Goal: Download file/media

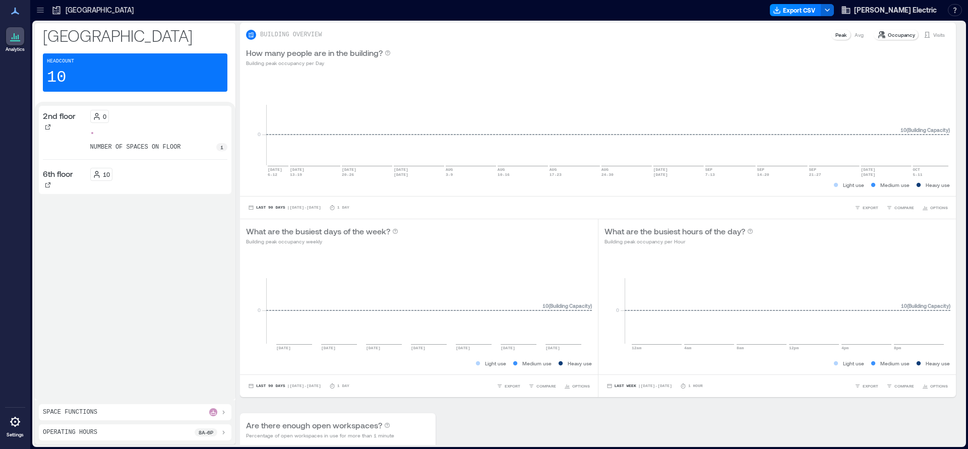
click at [85, 10] on p "[GEOGRAPHIC_DATA]" at bounding box center [100, 10] width 68 height 10
click at [42, 12] on icon at bounding box center [40, 12] width 7 height 1
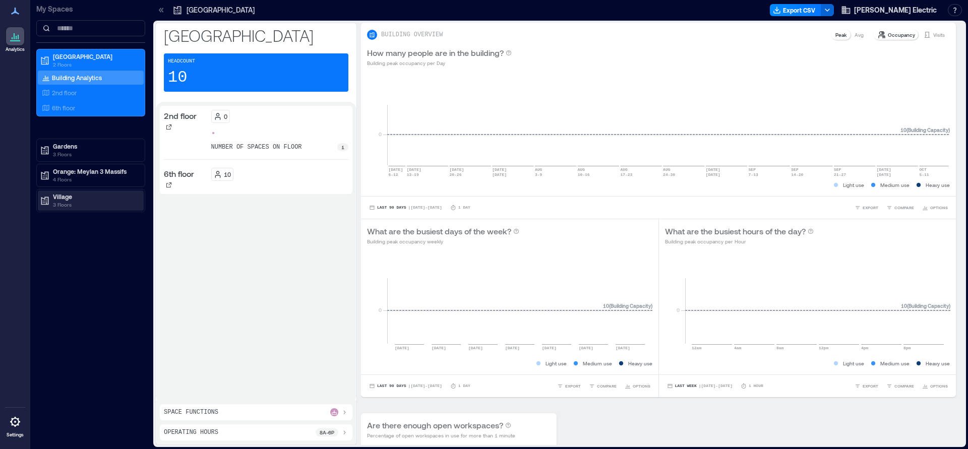
click at [67, 196] on p "Village" at bounding box center [95, 197] width 85 height 8
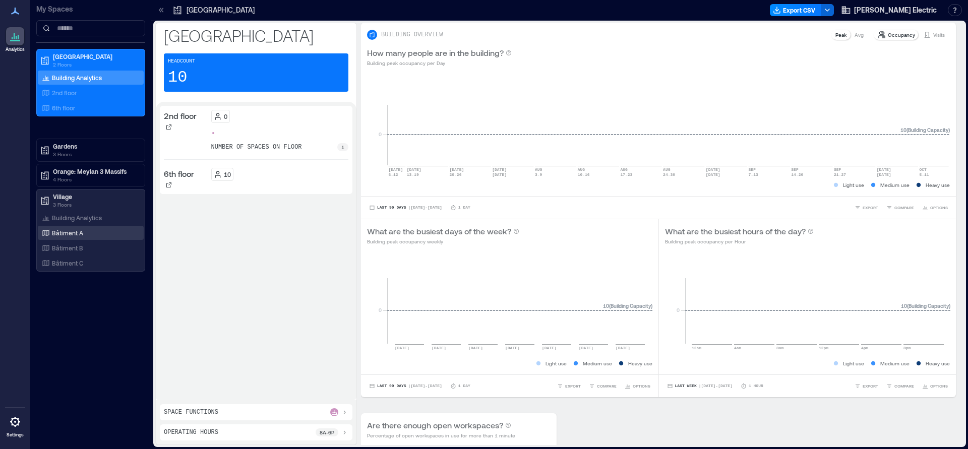
click at [73, 235] on p "Bâtiment A" at bounding box center [67, 233] width 31 height 8
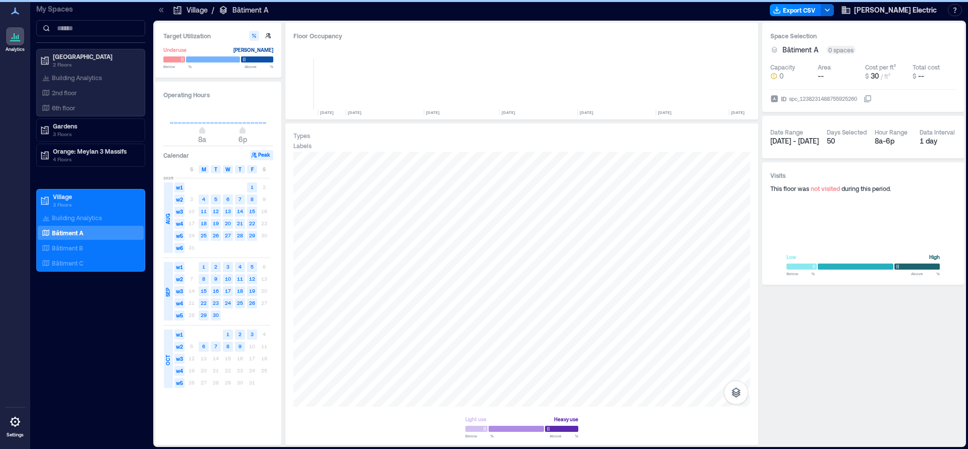
scroll to position [0, 1463]
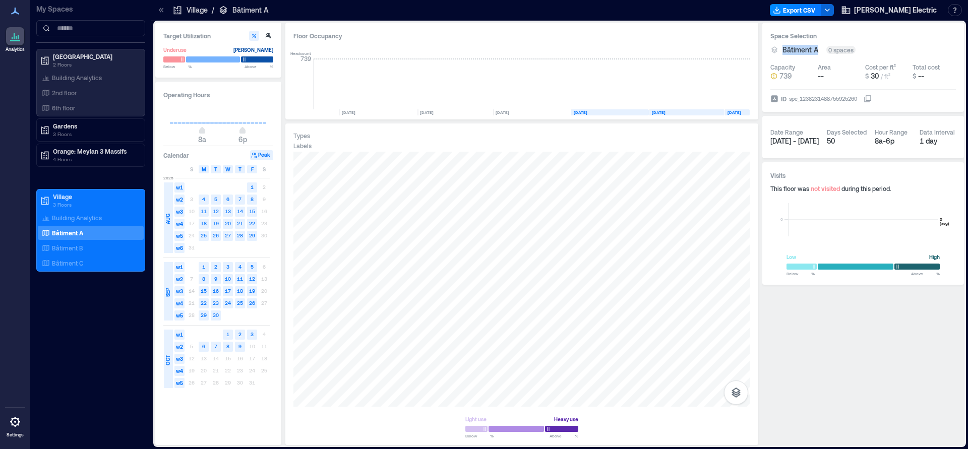
drag, startPoint x: 819, startPoint y: 49, endPoint x: 782, endPoint y: 53, distance: 37.0
click at [782, 53] on div "Bâtiment A" at bounding box center [802, 50] width 40 height 10
copy span "Bâtiment A"
click at [69, 245] on p "Bâtiment B" at bounding box center [67, 248] width 31 height 8
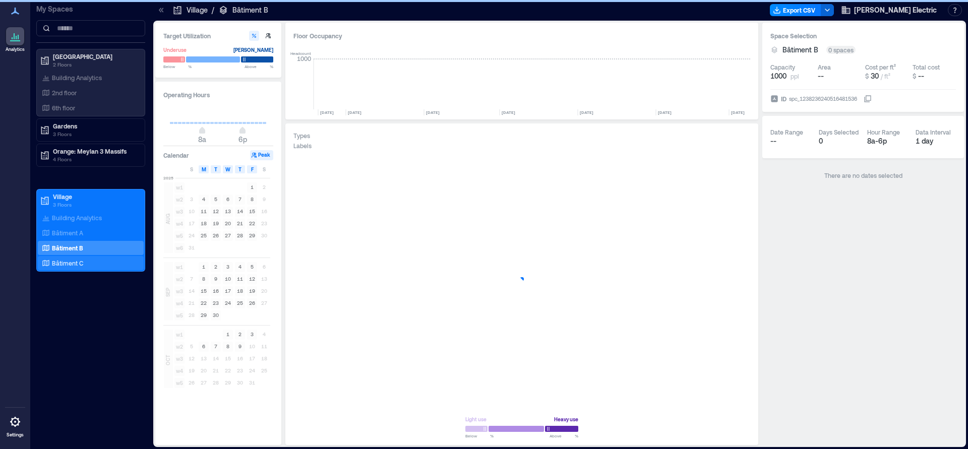
scroll to position [0, 1463]
click at [70, 259] on p "Bâtiment C" at bounding box center [67, 263] width 31 height 8
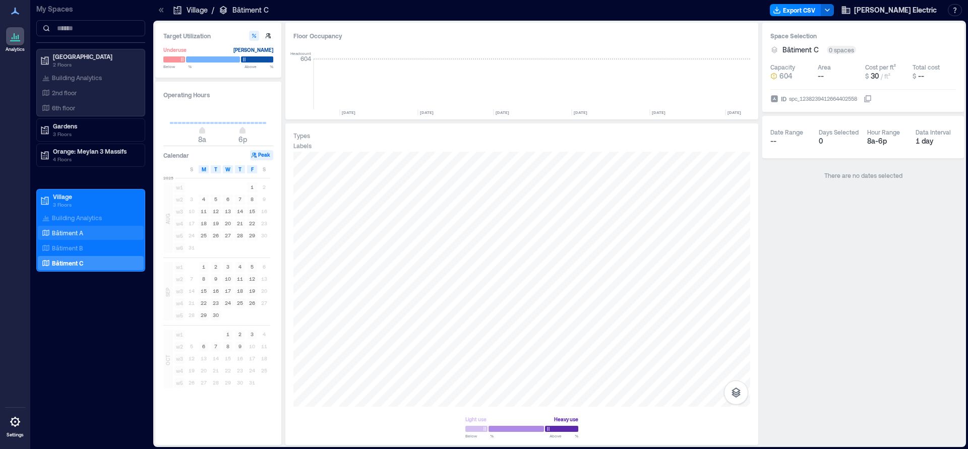
click at [77, 235] on p "Bâtiment A" at bounding box center [67, 233] width 31 height 8
click at [816, 11] on button "Export CSV" at bounding box center [795, 10] width 51 height 12
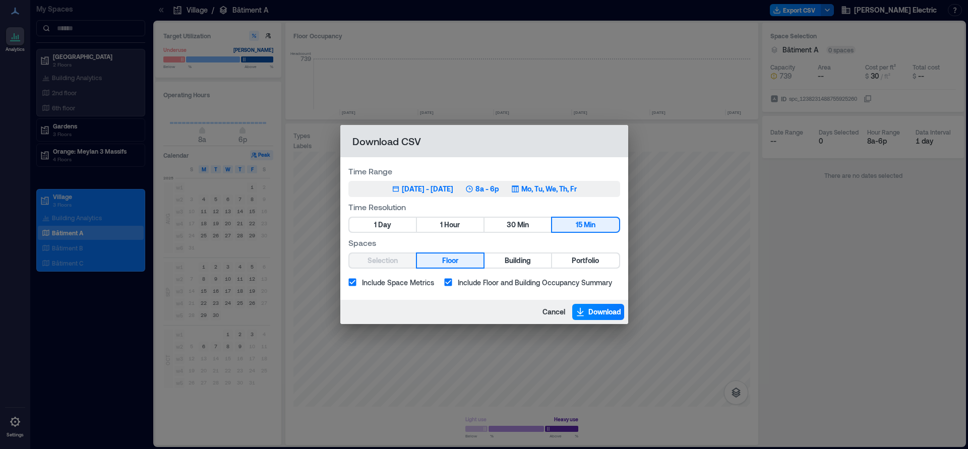
click at [426, 189] on div "Jul 10, 2025 - Oct 9, 2025" at bounding box center [427, 189] width 51 height 10
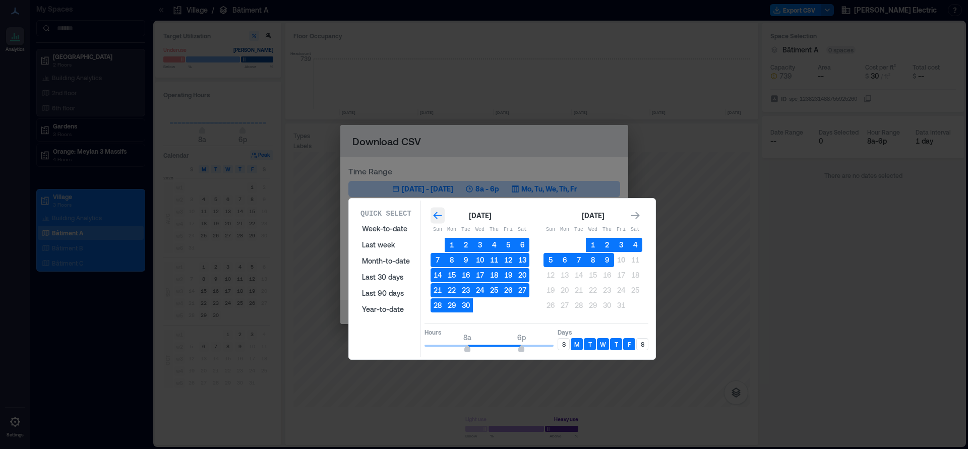
click at [439, 217] on icon "Go to previous month" at bounding box center [438, 216] width 10 height 10
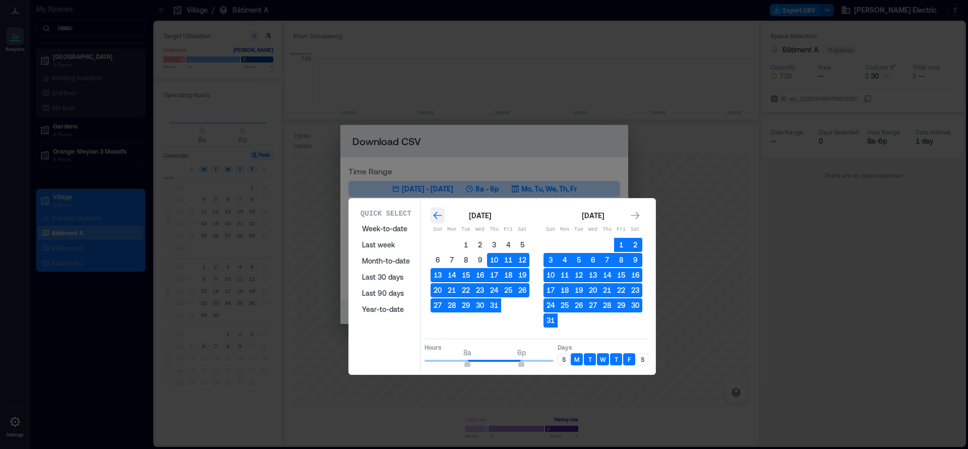
click at [439, 217] on icon "Go to previous month" at bounding box center [438, 216] width 10 height 10
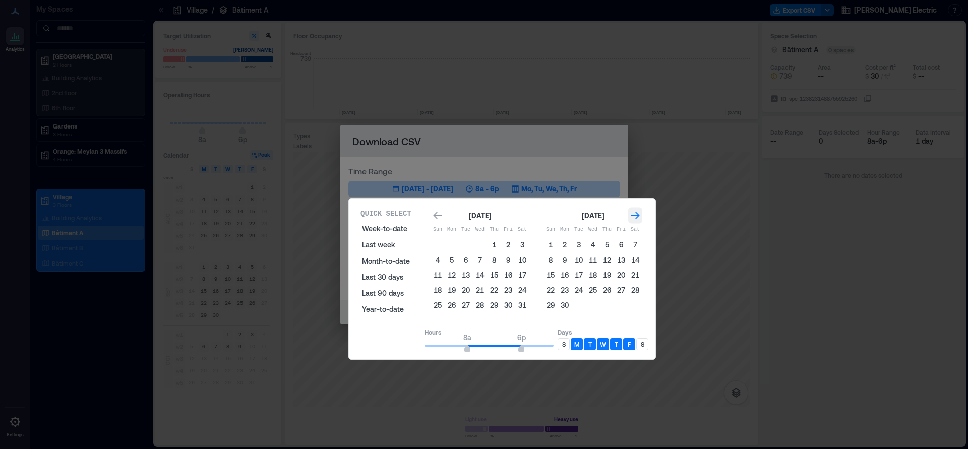
click at [635, 216] on icon "Go to next month" at bounding box center [635, 216] width 9 height 8
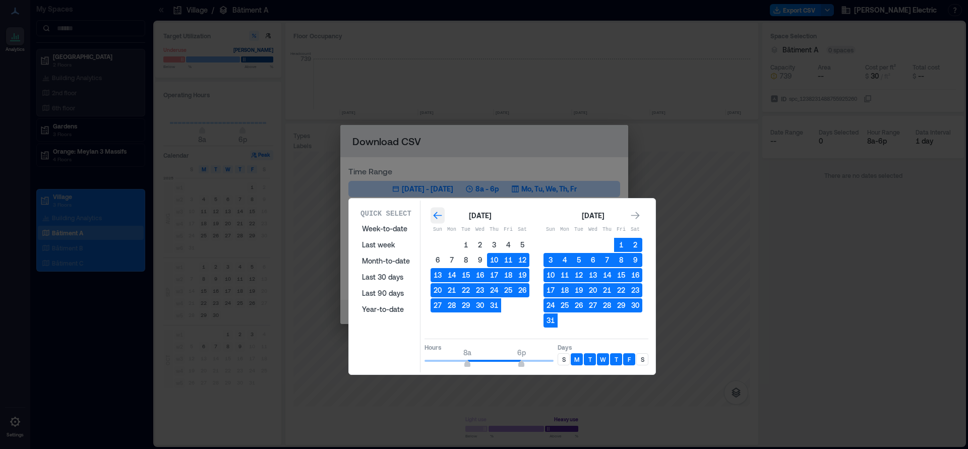
click at [439, 217] on icon "Go to previous month" at bounding box center [438, 216] width 10 height 10
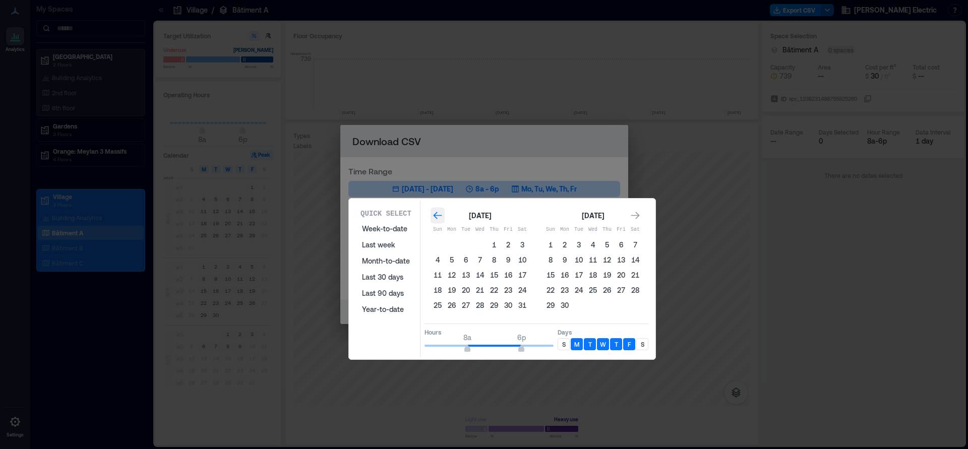
click at [439, 217] on icon "Go to previous month" at bounding box center [438, 216] width 10 height 10
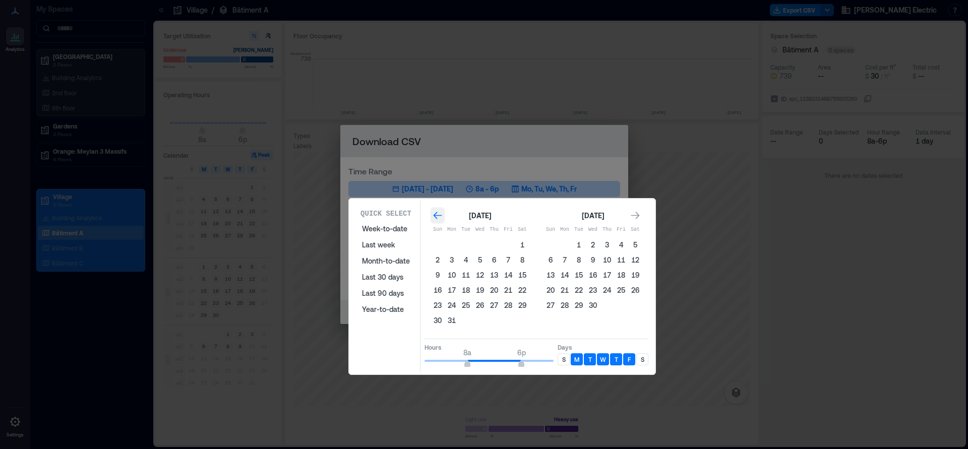
click at [439, 217] on icon "Go to previous month" at bounding box center [438, 216] width 10 height 10
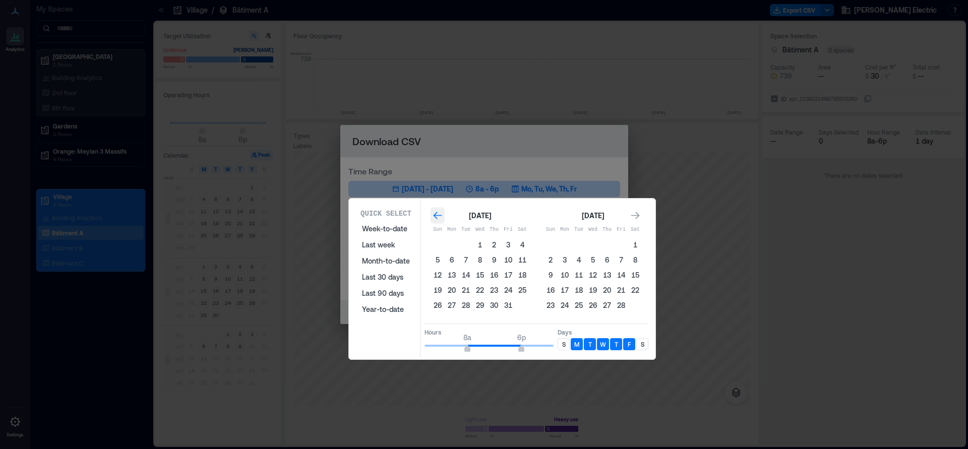
click at [439, 217] on icon "Go to previous month" at bounding box center [438, 216] width 10 height 10
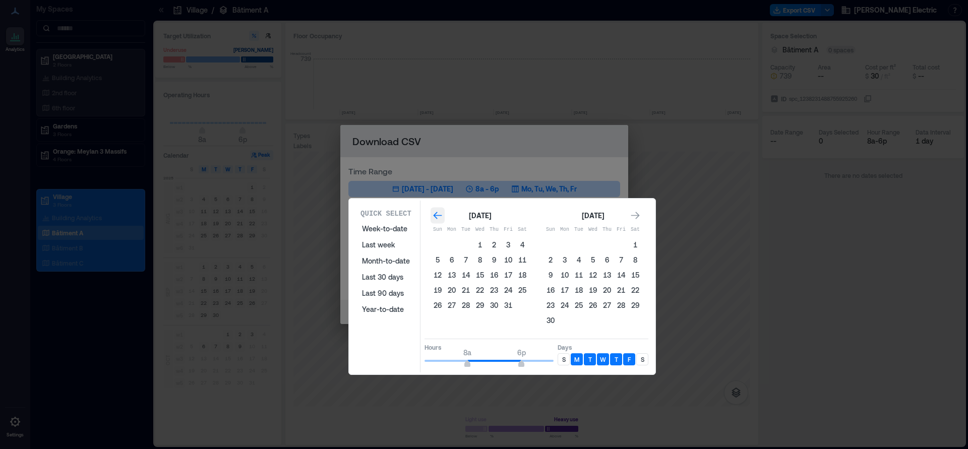
click at [439, 217] on icon "Go to previous month" at bounding box center [438, 216] width 10 height 10
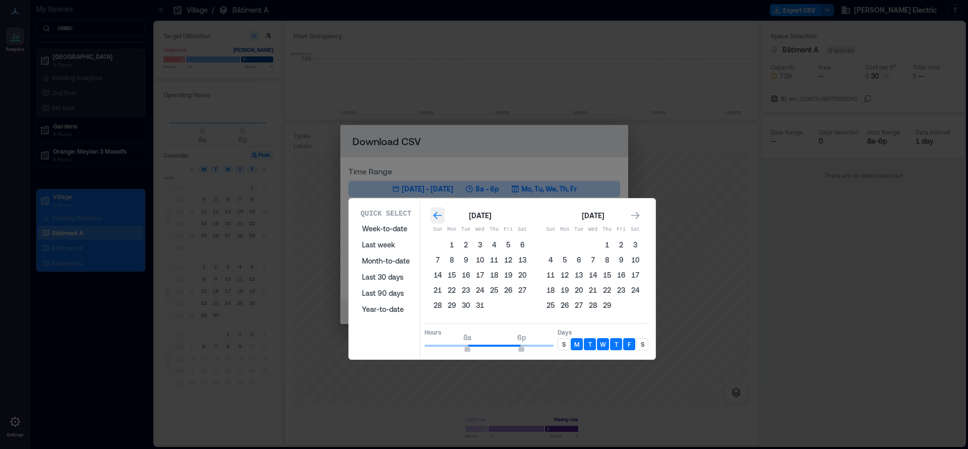
click at [439, 217] on icon "Go to previous month" at bounding box center [438, 216] width 10 height 10
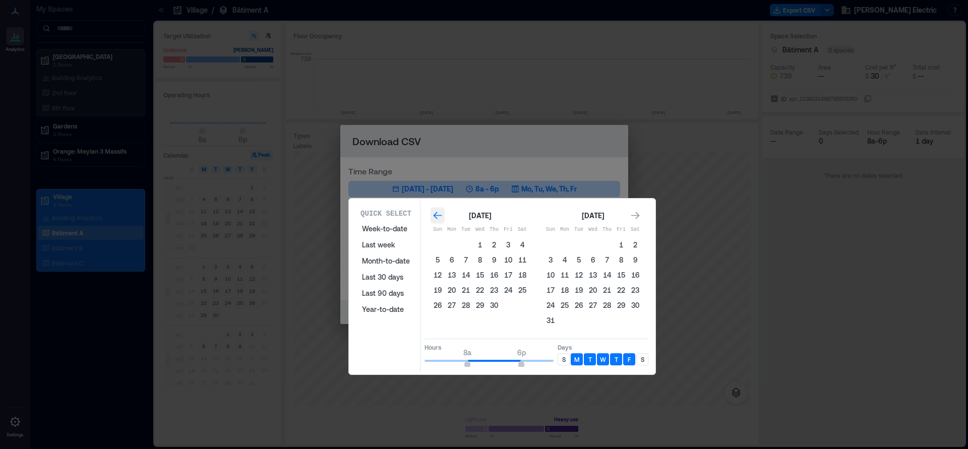
click at [439, 217] on icon "Go to previous month" at bounding box center [438, 216] width 10 height 10
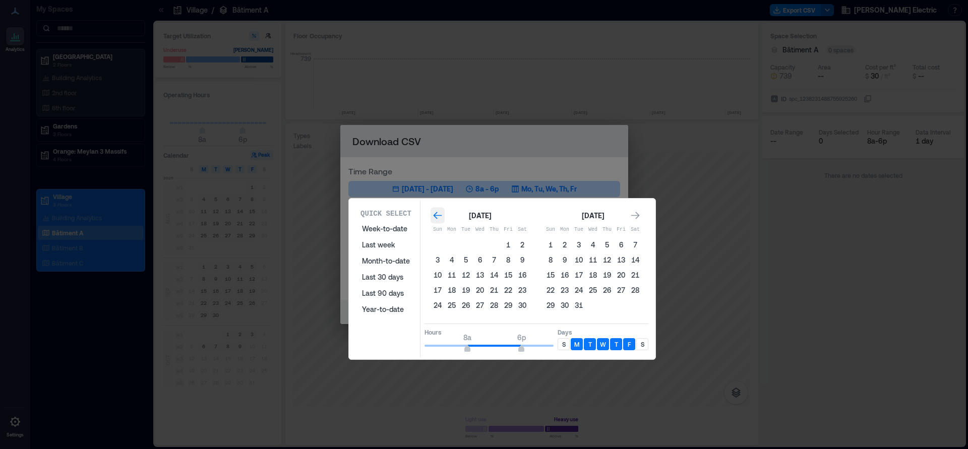
click at [439, 217] on icon "Go to previous month" at bounding box center [438, 216] width 10 height 10
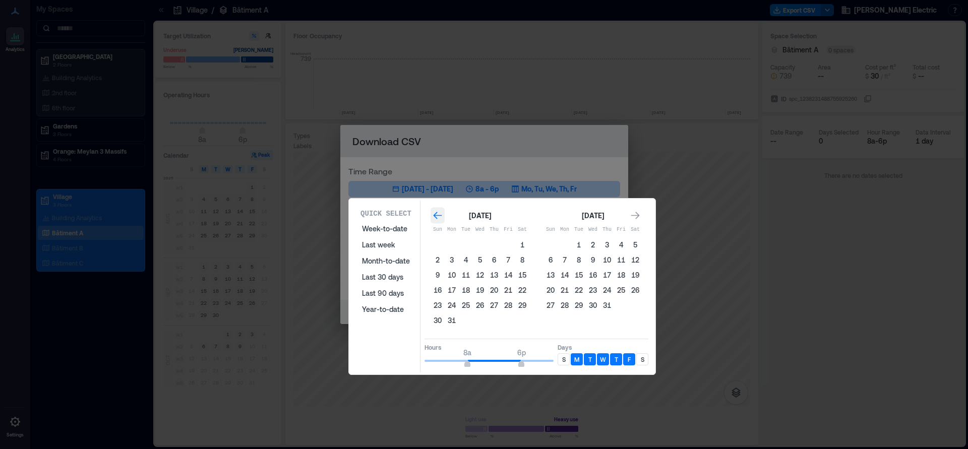
click at [439, 217] on icon "Go to previous month" at bounding box center [438, 216] width 10 height 10
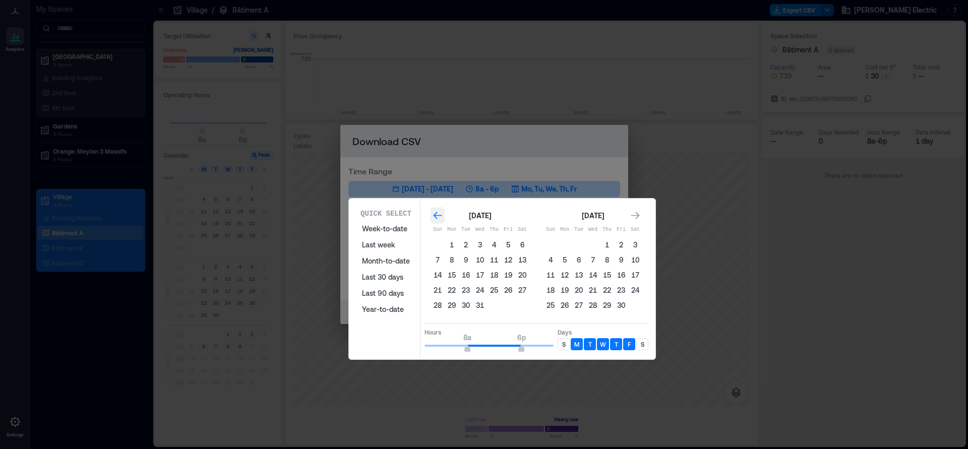
click at [439, 217] on icon "Go to previous month" at bounding box center [438, 216] width 10 height 10
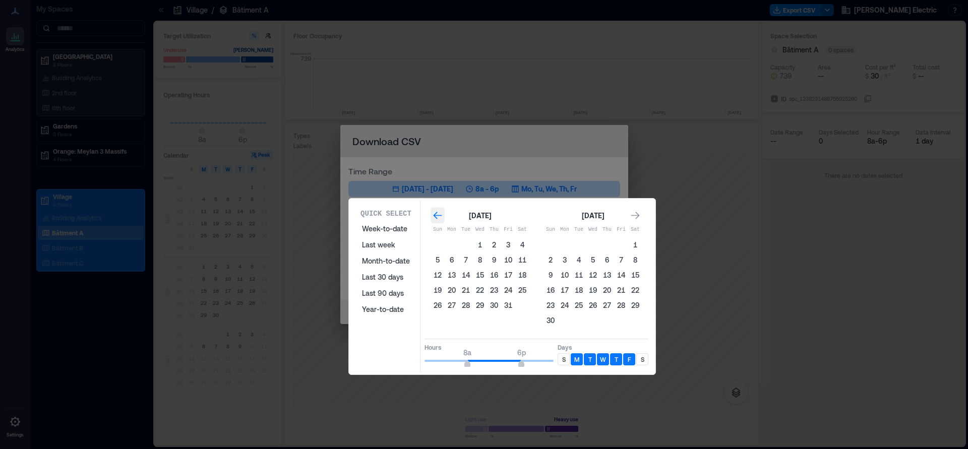
click at [439, 217] on icon "Go to previous month" at bounding box center [438, 216] width 10 height 10
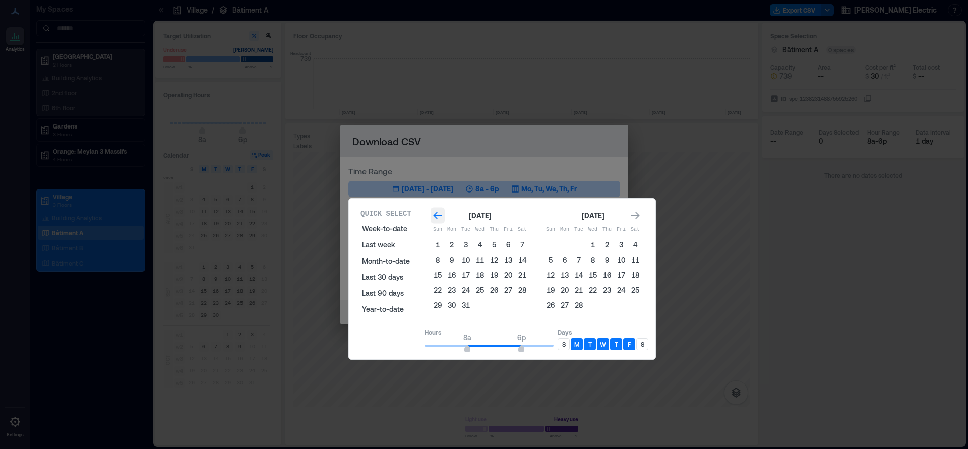
click at [439, 217] on icon "Go to previous month" at bounding box center [438, 216] width 10 height 10
click at [464, 245] on button "1" at bounding box center [466, 245] width 14 height 14
click at [636, 217] on icon "Go to next month" at bounding box center [635, 216] width 10 height 10
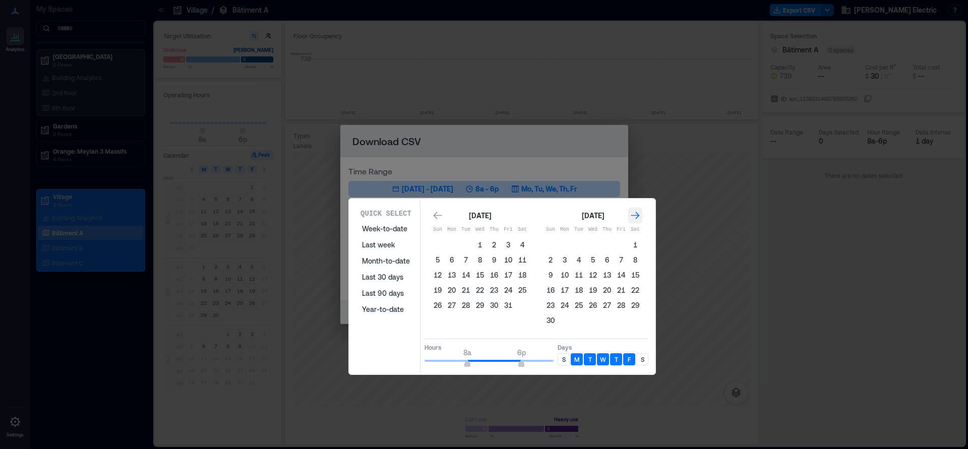
click at [636, 217] on icon "Go to next month" at bounding box center [635, 216] width 10 height 10
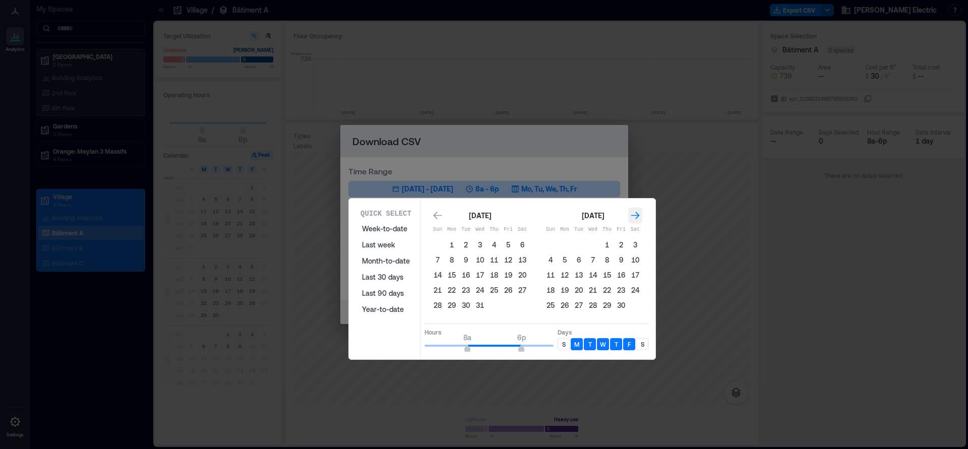
click at [636, 217] on icon "Go to next month" at bounding box center [635, 216] width 10 height 10
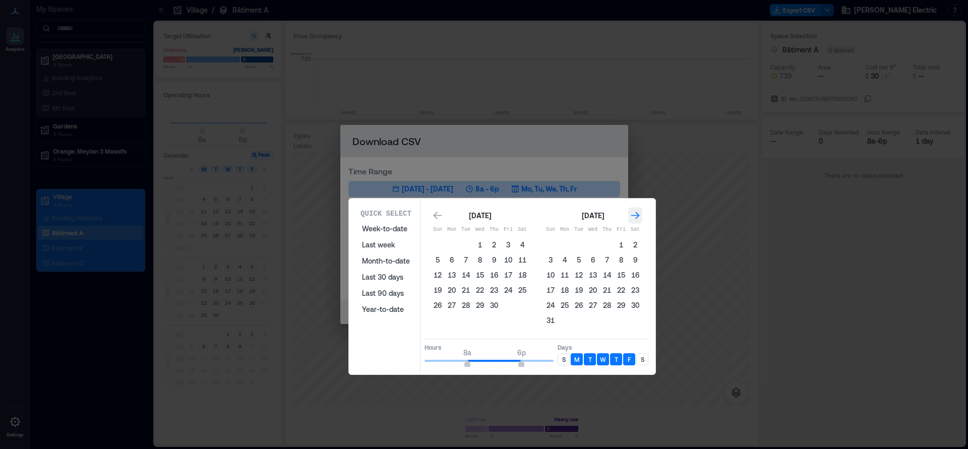
click at [636, 217] on icon "Go to next month" at bounding box center [635, 216] width 10 height 10
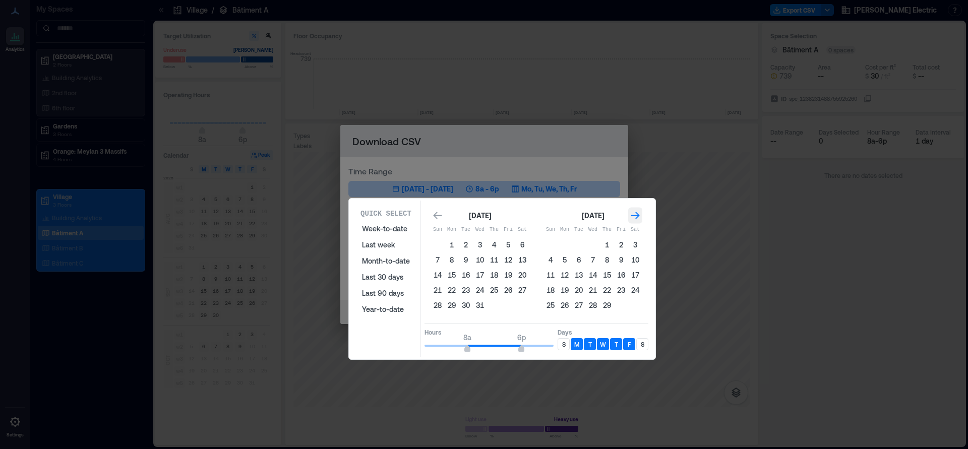
click at [636, 217] on icon "Go to next month" at bounding box center [635, 216] width 10 height 10
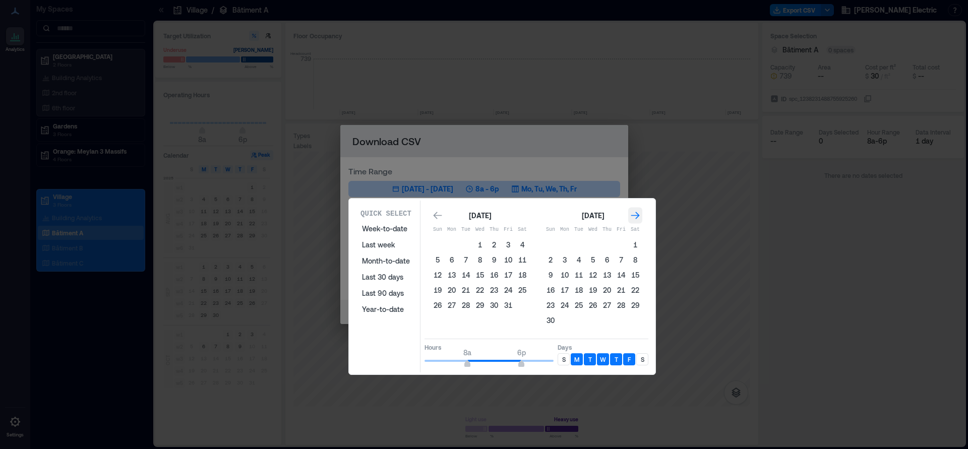
click at [636, 217] on icon "Go to next month" at bounding box center [635, 216] width 10 height 10
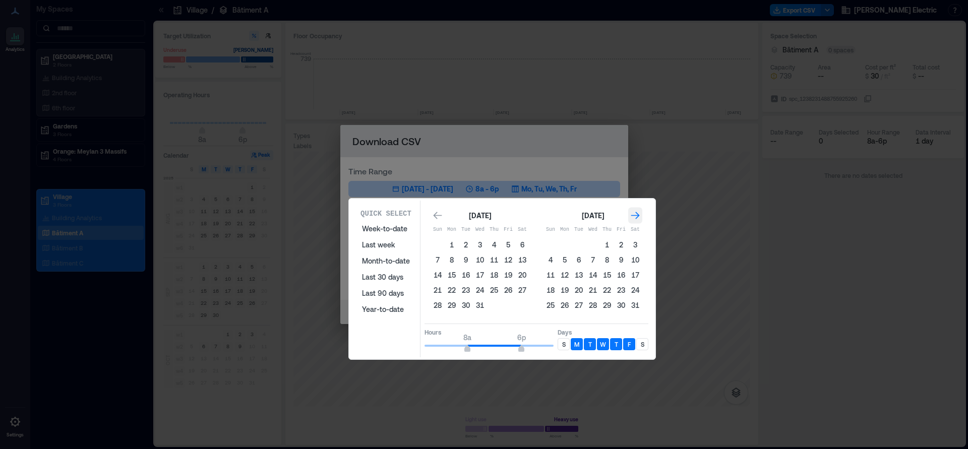
click at [636, 217] on icon "Go to next month" at bounding box center [635, 216] width 10 height 10
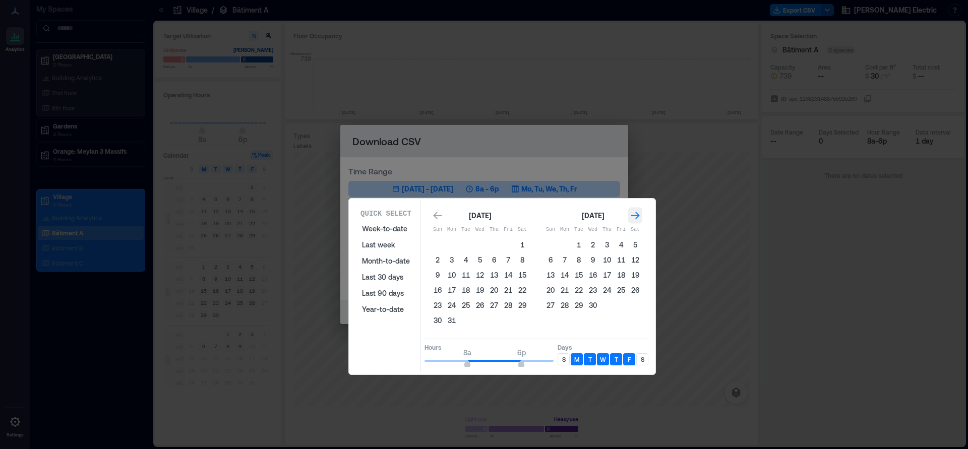
click at [636, 217] on icon "Go to next month" at bounding box center [635, 216] width 10 height 10
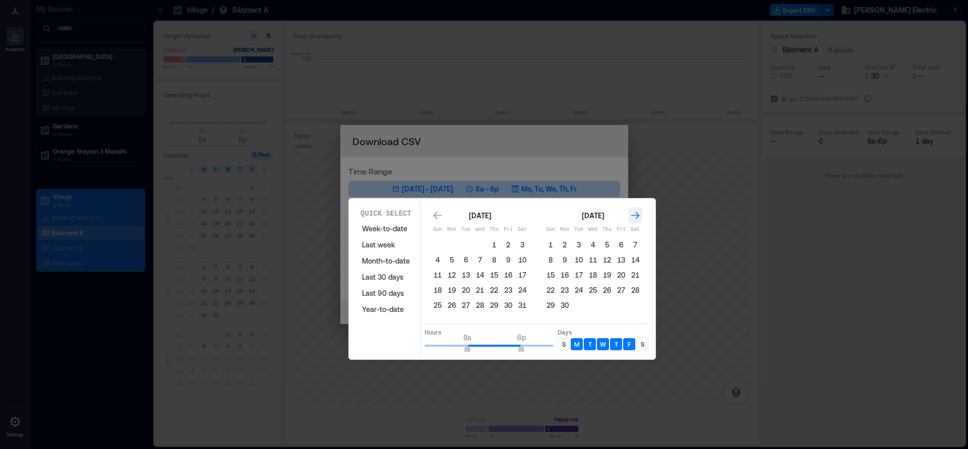
click at [636, 217] on icon "Go to next month" at bounding box center [635, 216] width 10 height 10
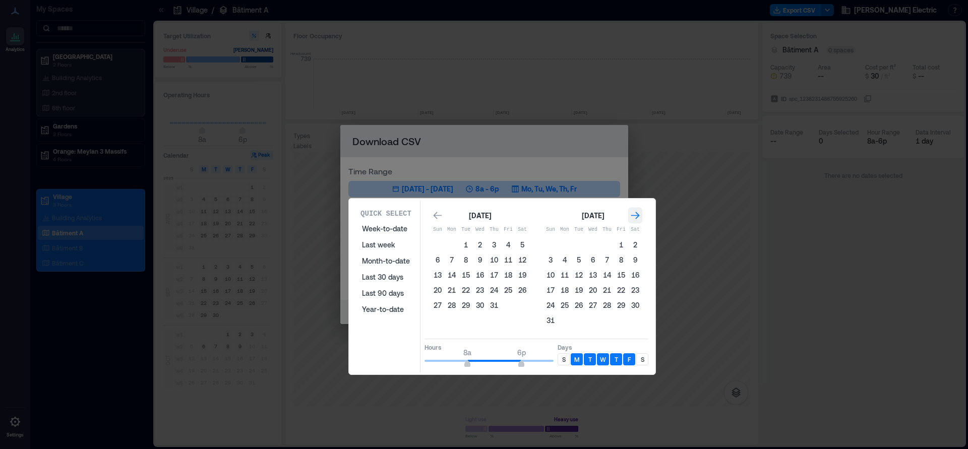
click at [636, 217] on icon "Go to next month" at bounding box center [635, 216] width 10 height 10
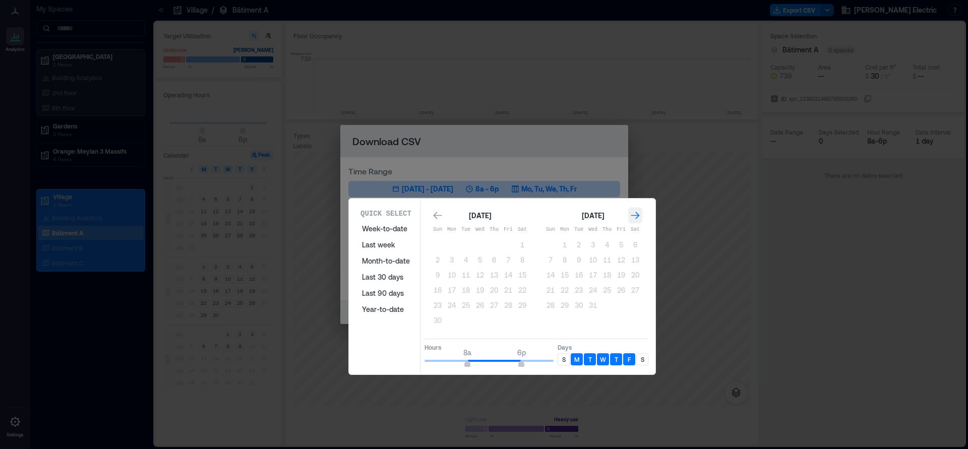
click at [636, 217] on icon "Go to next month" at bounding box center [635, 216] width 10 height 10
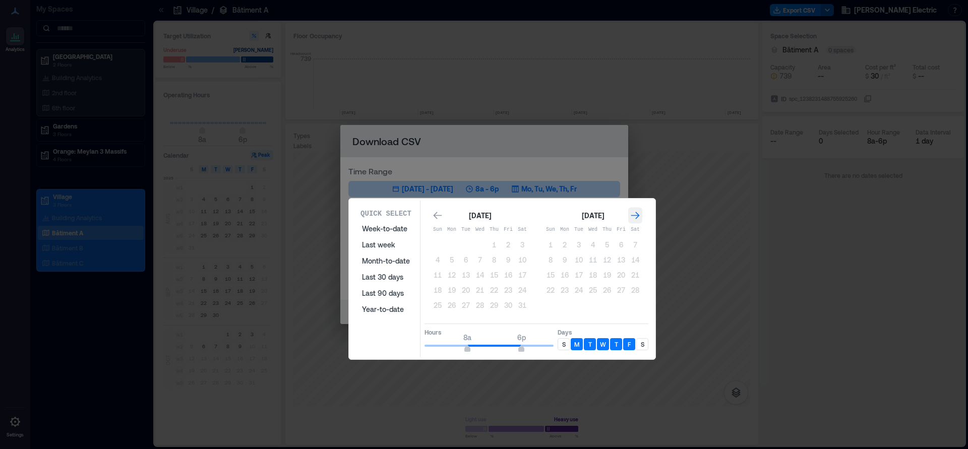
click at [636, 217] on icon "Go to next month" at bounding box center [635, 216] width 10 height 10
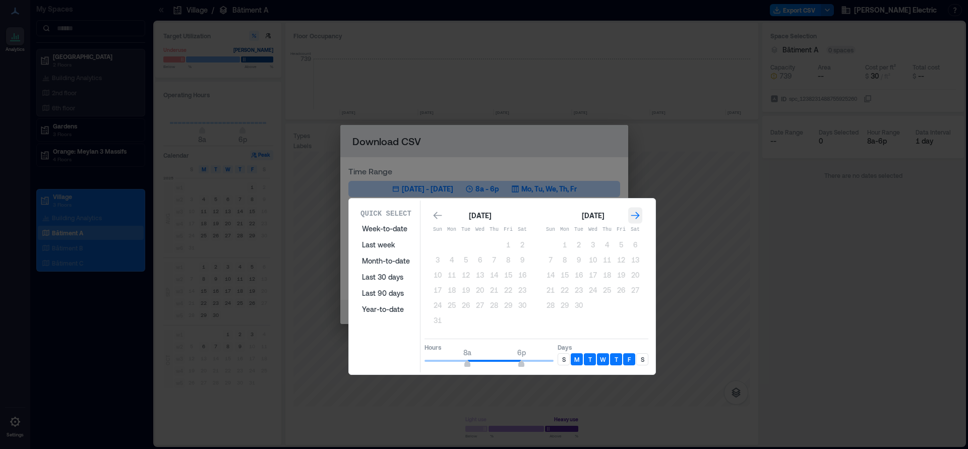
click at [636, 217] on icon "Go to next month" at bounding box center [635, 216] width 10 height 10
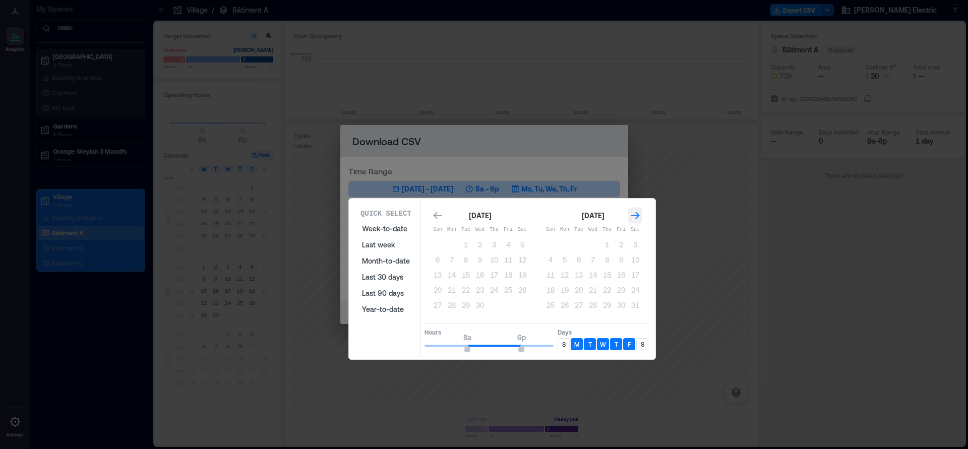
click at [636, 217] on icon "Go to next month" at bounding box center [635, 216] width 10 height 10
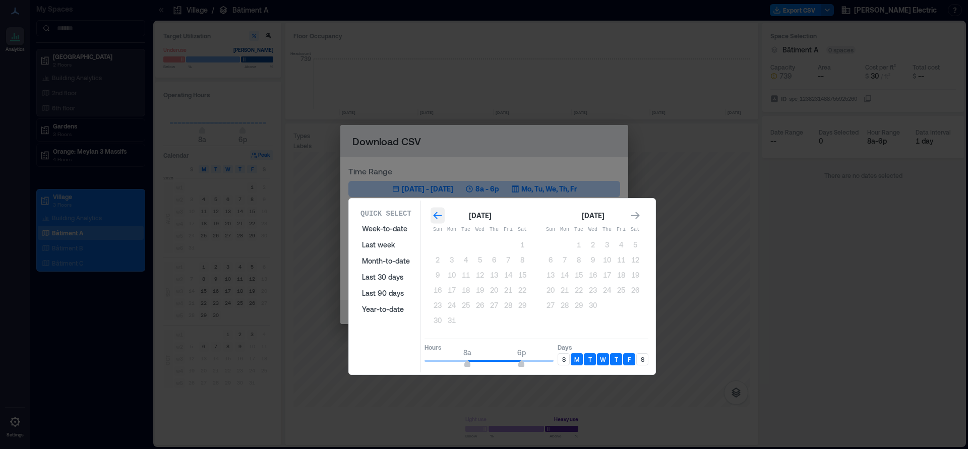
click at [439, 217] on icon "Go to previous month" at bounding box center [438, 216] width 10 height 10
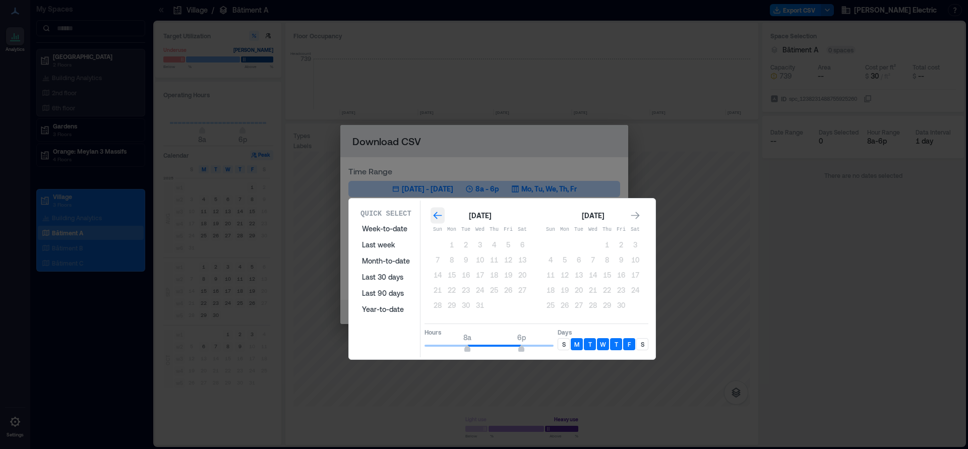
click at [439, 217] on icon "Go to previous month" at bounding box center [438, 216] width 10 height 10
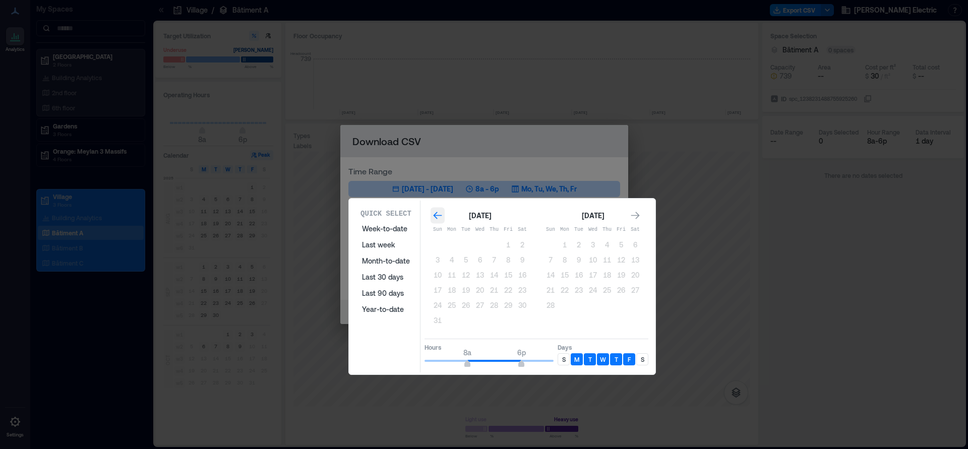
click at [439, 217] on icon "Go to previous month" at bounding box center [438, 216] width 10 height 10
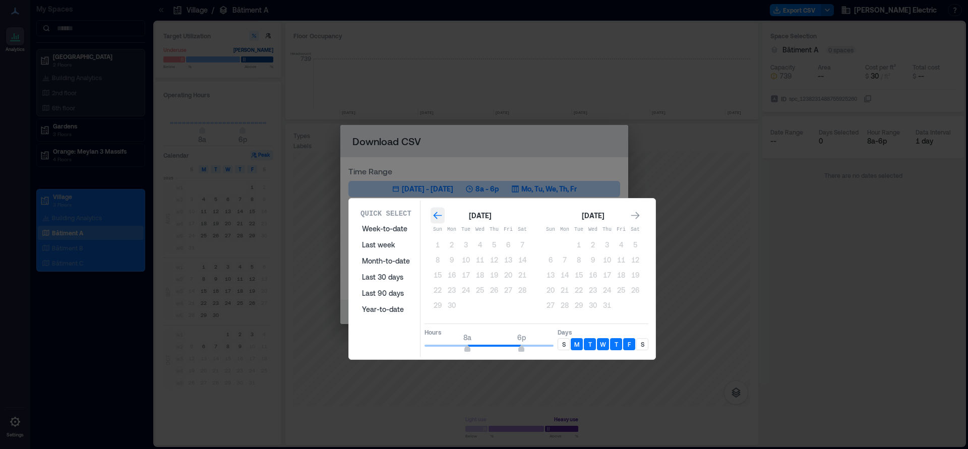
click at [439, 217] on icon "Go to previous month" at bounding box center [438, 216] width 10 height 10
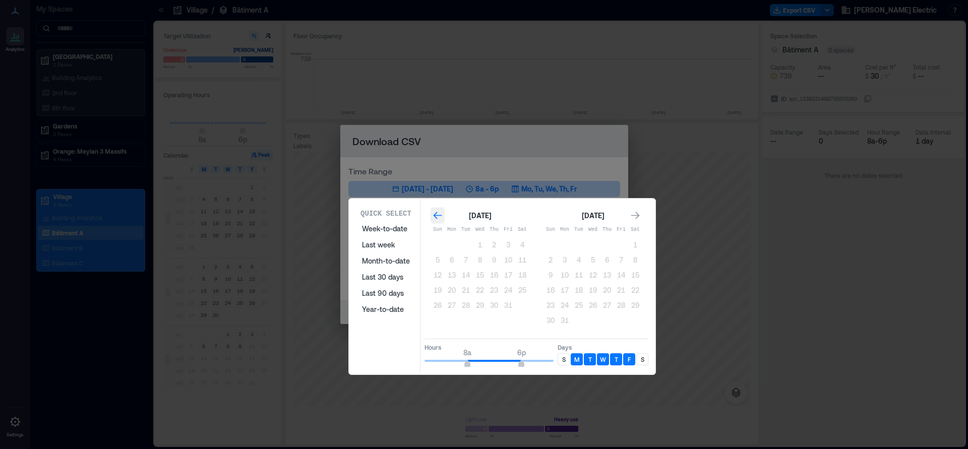
click at [439, 217] on icon "Go to previous month" at bounding box center [438, 216] width 10 height 10
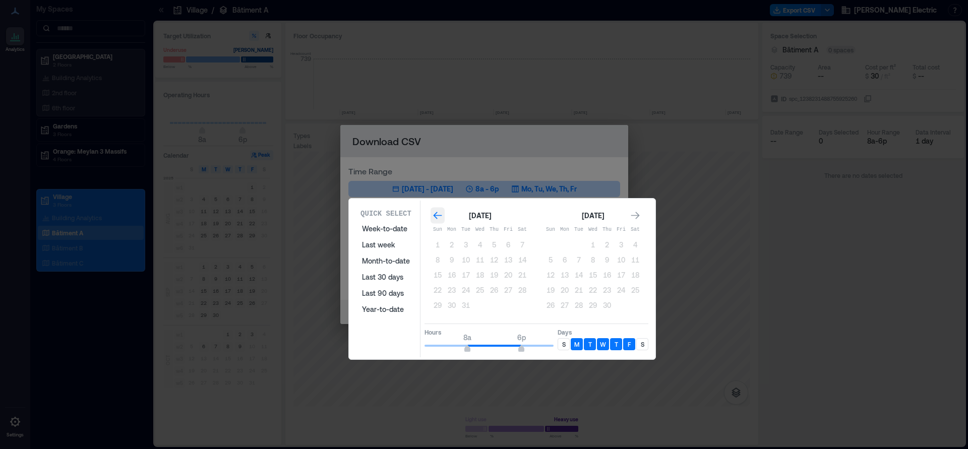
click at [439, 217] on icon "Go to previous month" at bounding box center [438, 216] width 10 height 10
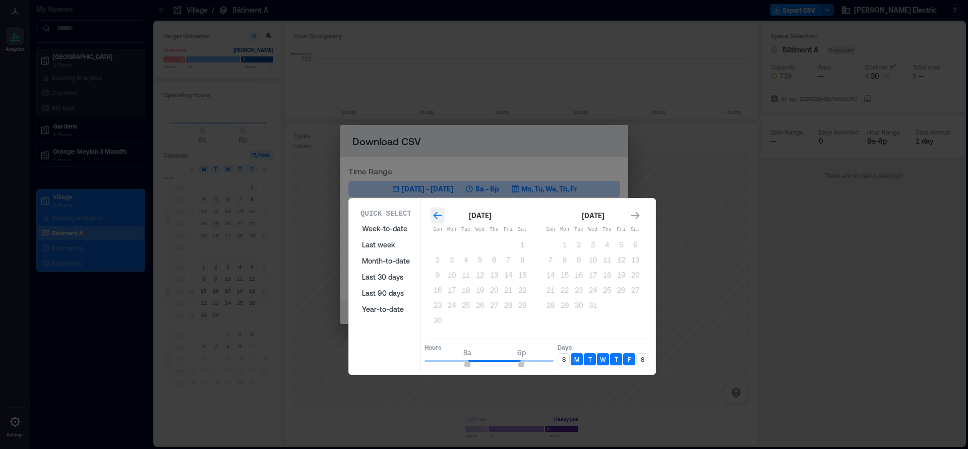
click at [439, 217] on icon "Go to previous month" at bounding box center [438, 216] width 10 height 10
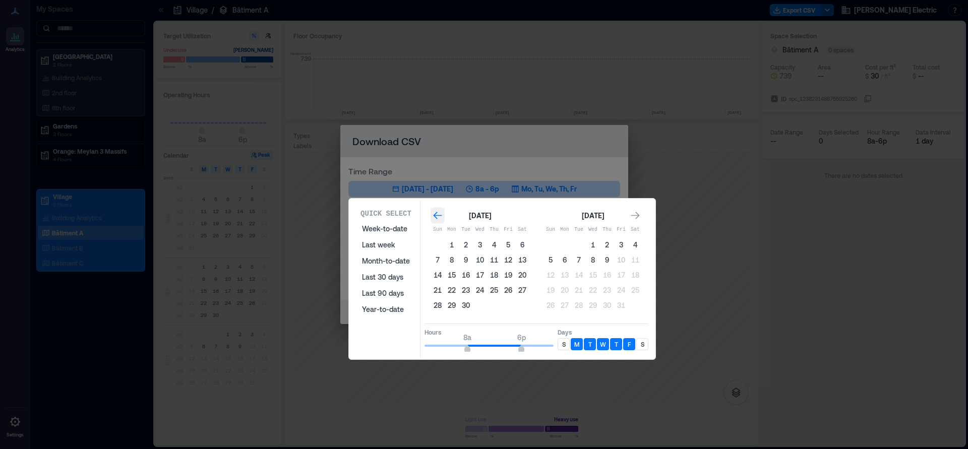
click at [439, 217] on icon "Go to previous month" at bounding box center [438, 216] width 10 height 10
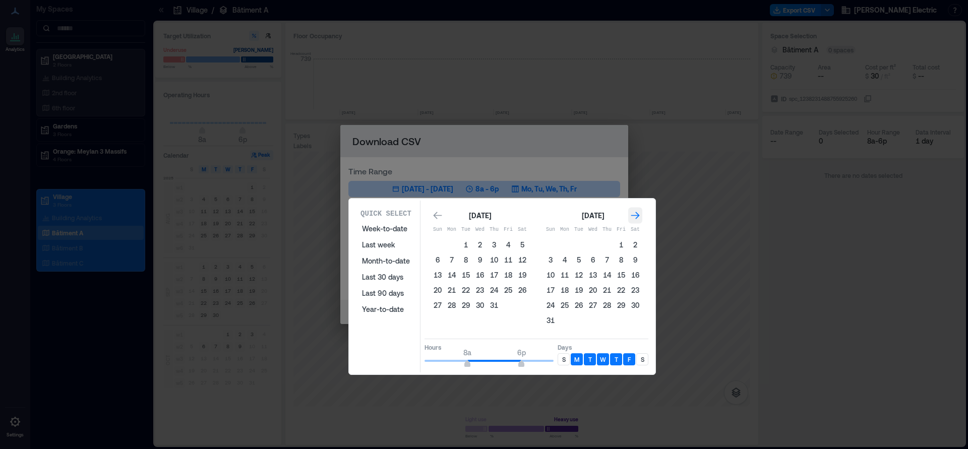
click at [635, 217] on icon "Go to next month" at bounding box center [635, 216] width 10 height 10
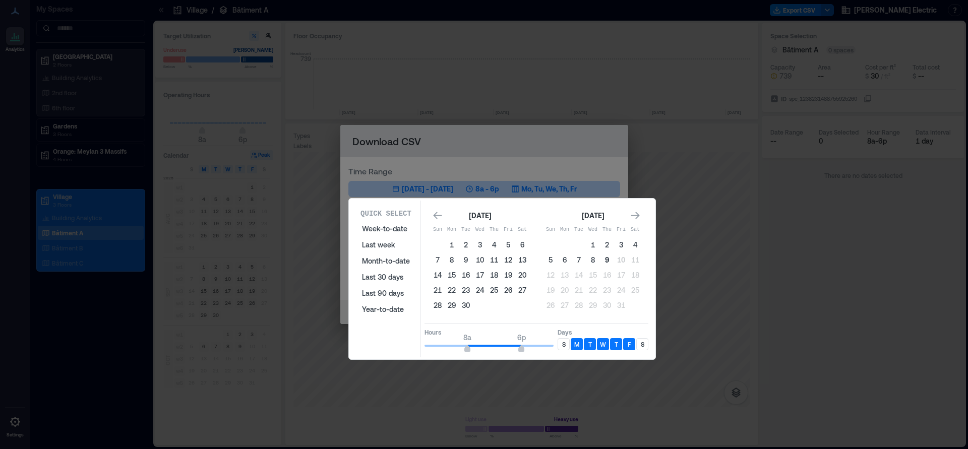
click at [605, 259] on button "9" at bounding box center [607, 260] width 14 height 14
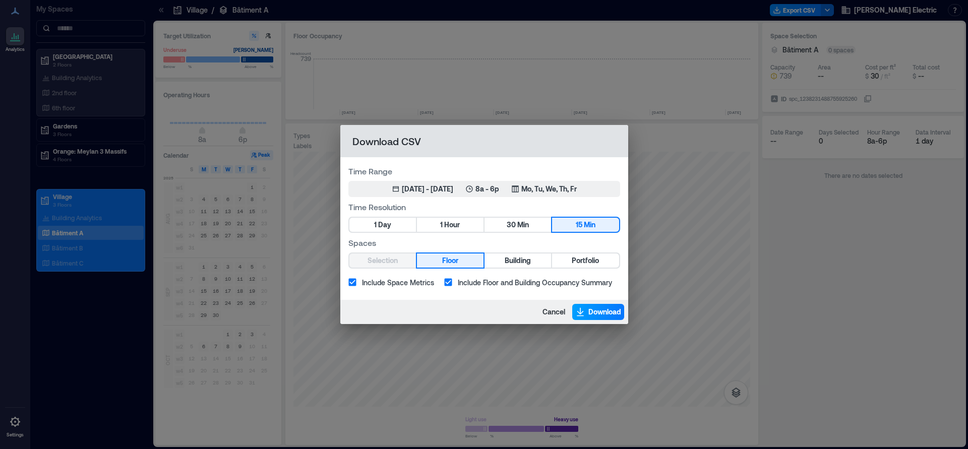
click at [599, 313] on span "Download" at bounding box center [604, 312] width 33 height 10
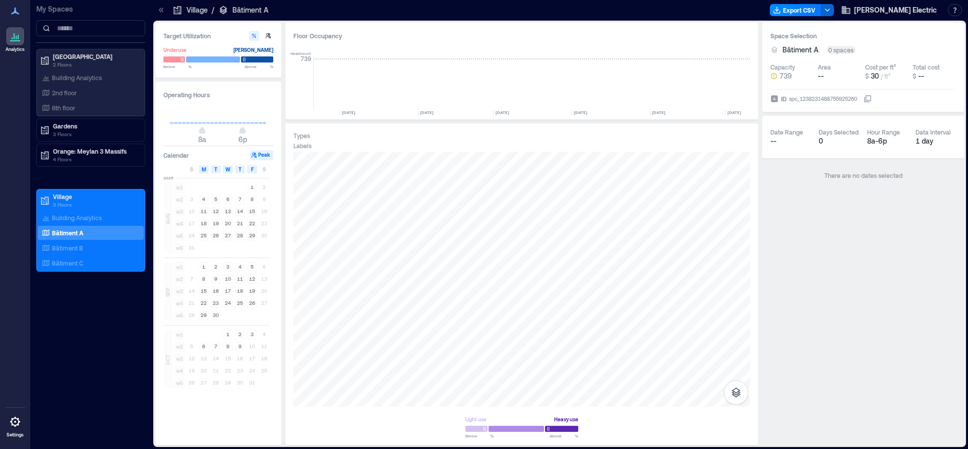
click at [261, 421] on div "Operating Hours 8a 6p Calendar Peak S M T W T F S 2025 AUG w1 1 2 w2 3 4 5 6 7 …" at bounding box center [218, 263] width 126 height 363
click at [66, 248] on p "Bâtiment B" at bounding box center [67, 248] width 31 height 8
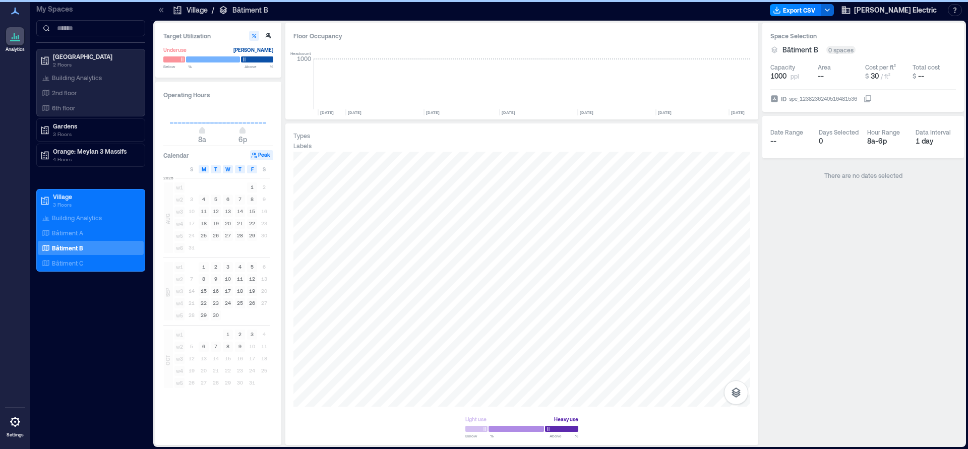
scroll to position [0, 1463]
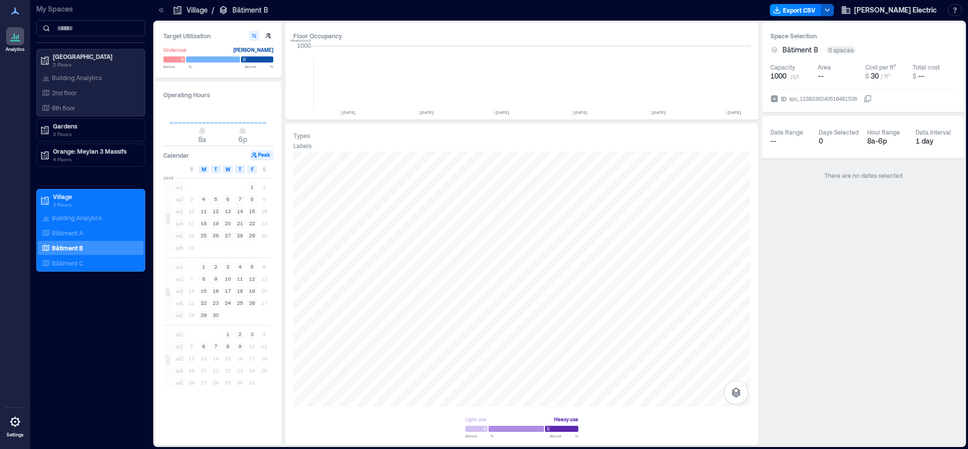
click at [831, 11] on icon "button" at bounding box center [827, 10] width 8 height 8
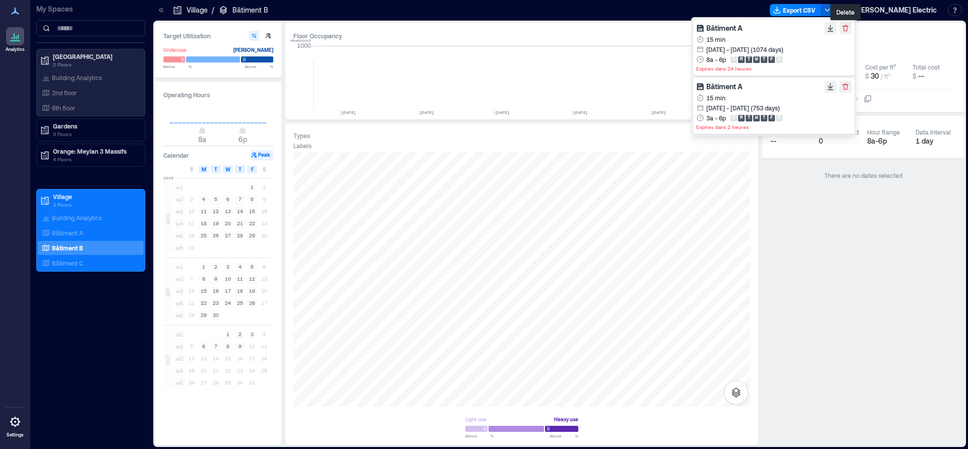
click at [845, 27] on icon "button" at bounding box center [845, 28] width 8 height 8
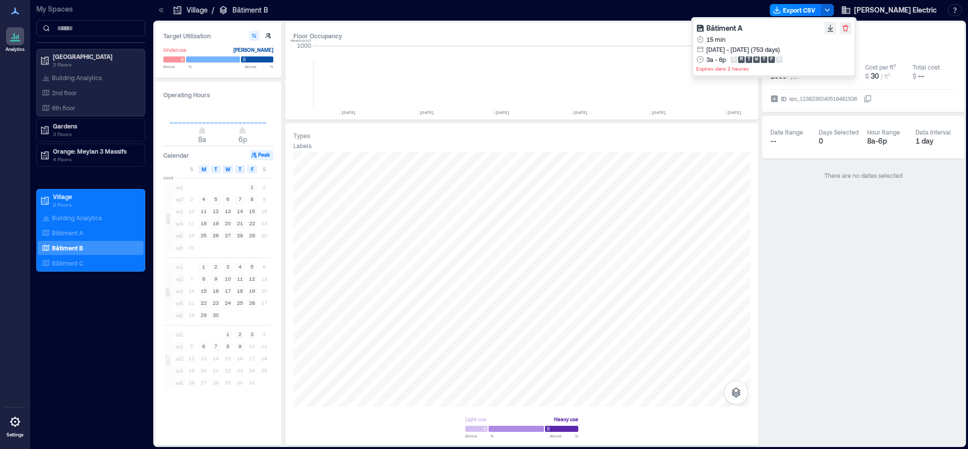
click at [845, 27] on icon "button" at bounding box center [845, 28] width 8 height 8
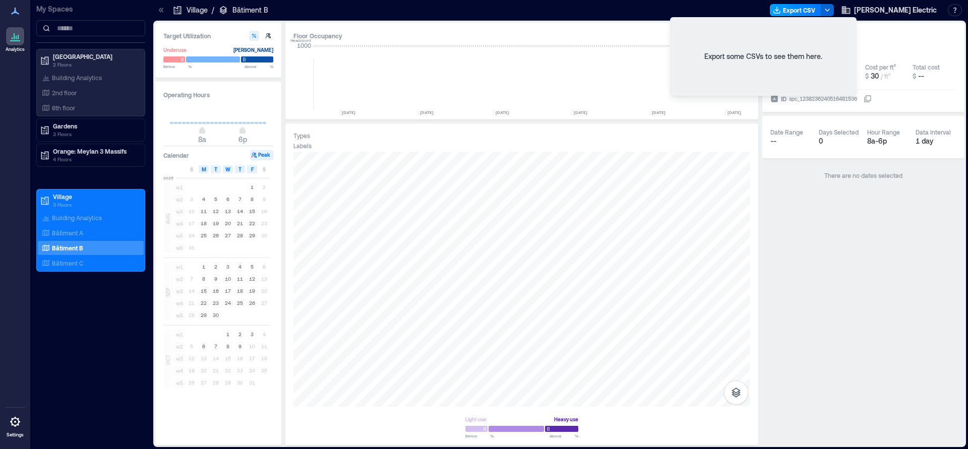
click at [821, 10] on button "Export CSV" at bounding box center [795, 10] width 51 height 12
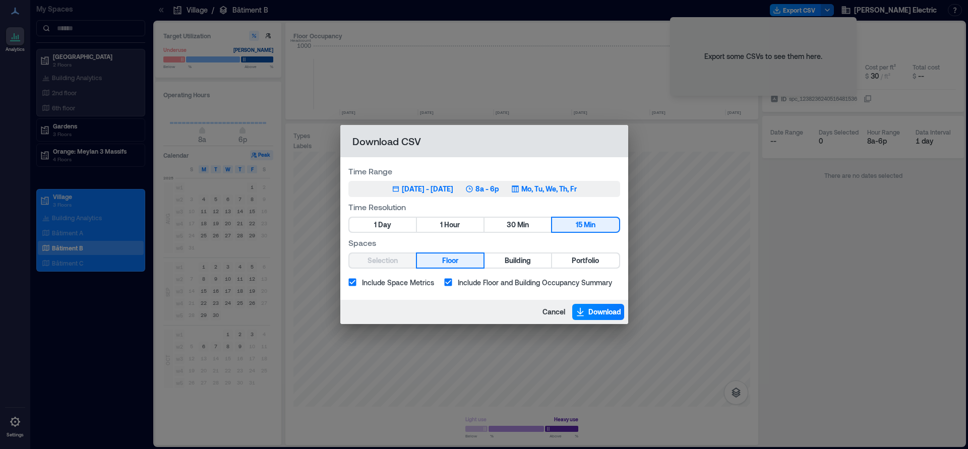
click at [602, 193] on button "Jul 10, 2025 - Oct 9, 2025 8a - 6p Mo, Tu, We, Th, Fr" at bounding box center [484, 189] width 272 height 16
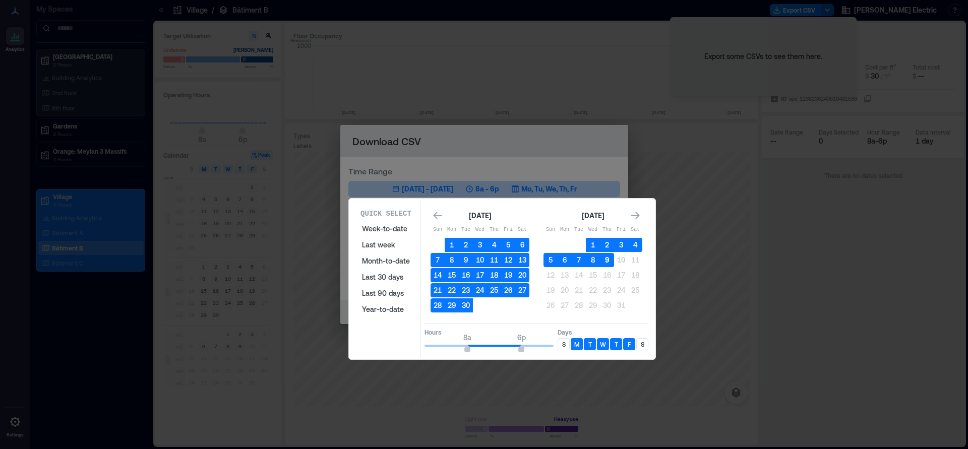
click at [608, 261] on button "9" at bounding box center [607, 260] width 14 height 14
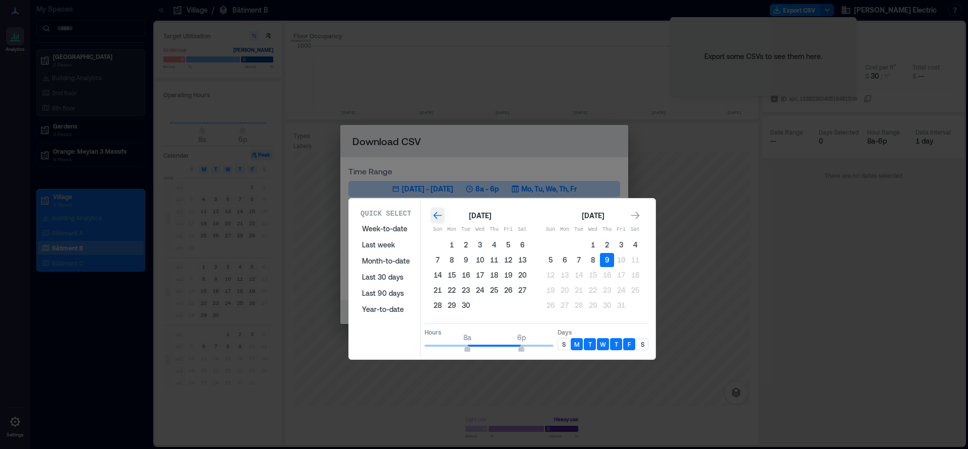
click at [436, 218] on icon "Go to previous month" at bounding box center [437, 216] width 9 height 8
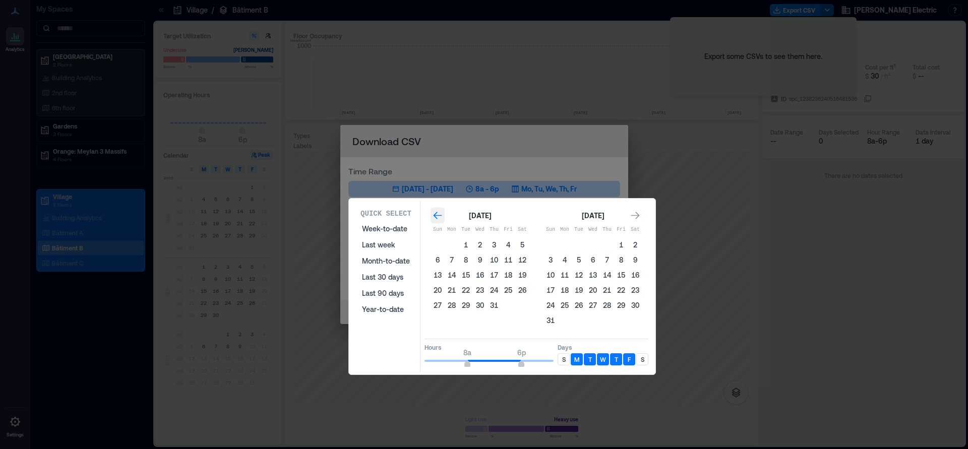
click at [436, 218] on icon "Go to previous month" at bounding box center [437, 216] width 9 height 8
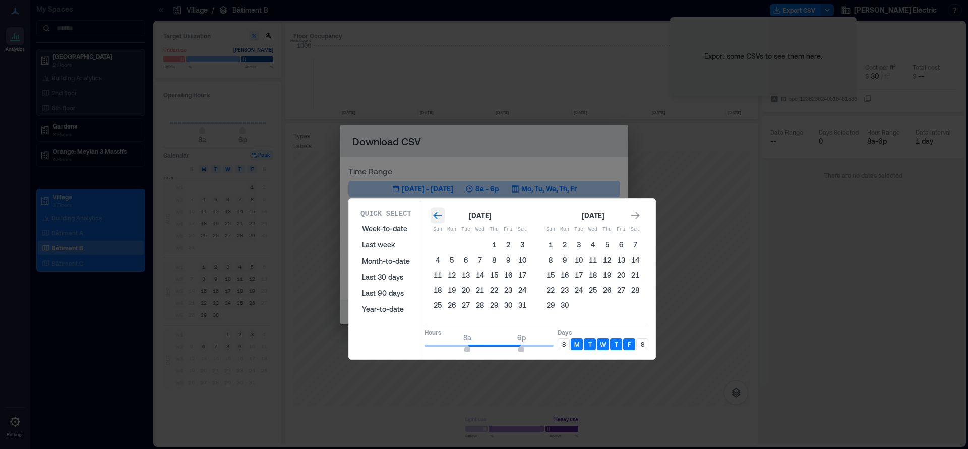
click at [436, 218] on icon "Go to previous month" at bounding box center [437, 216] width 9 height 8
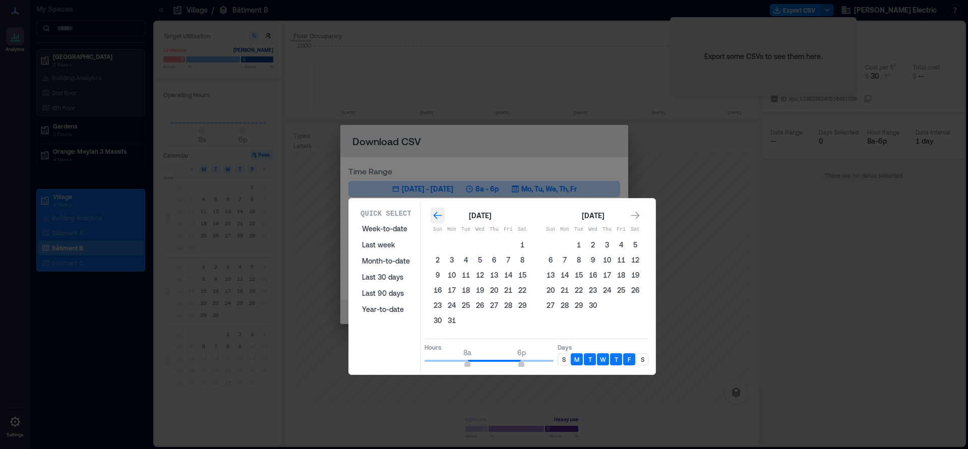
click at [436, 218] on icon "Go to previous month" at bounding box center [437, 216] width 9 height 8
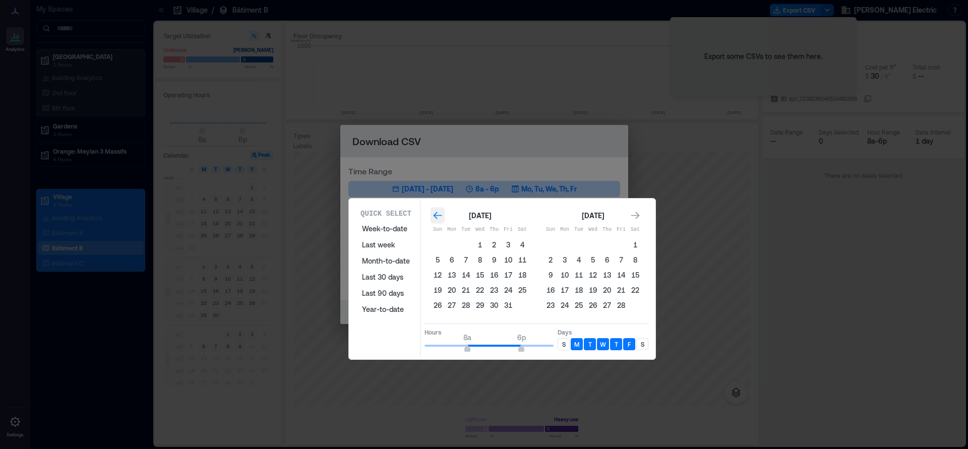
click at [436, 218] on icon "Go to previous month" at bounding box center [437, 216] width 9 height 8
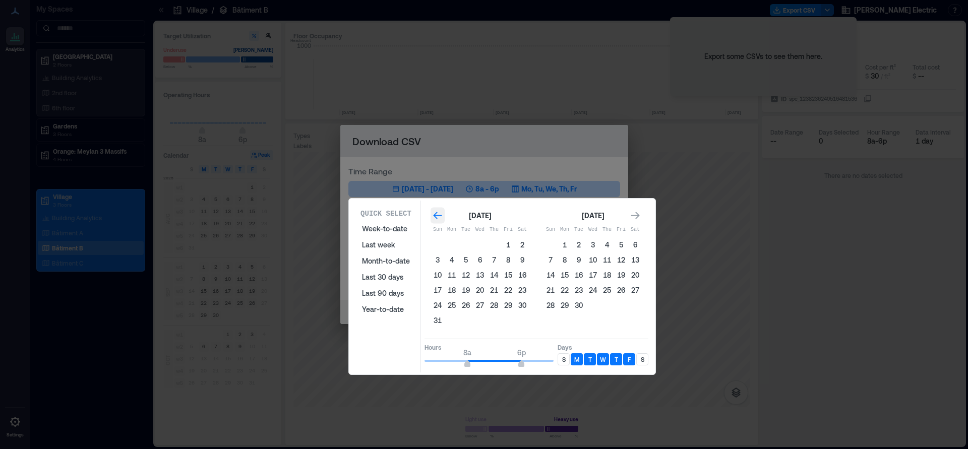
click at [436, 218] on icon "Go to previous month" at bounding box center [437, 216] width 9 height 8
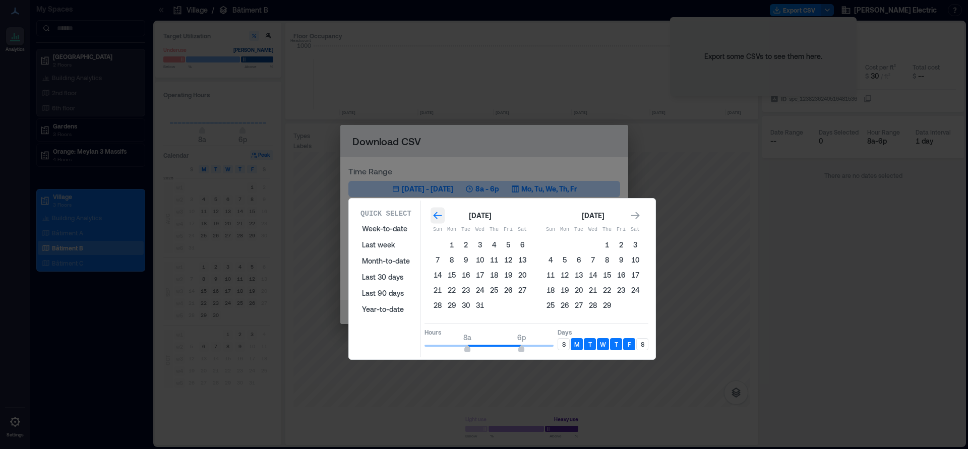
click at [436, 218] on icon "Go to previous month" at bounding box center [437, 216] width 9 height 8
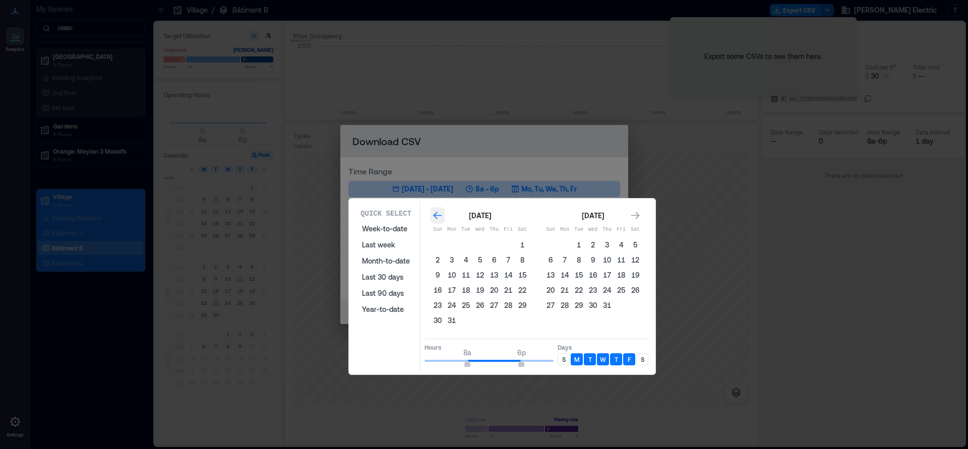
click at [436, 218] on icon "Go to previous month" at bounding box center [437, 216] width 9 height 8
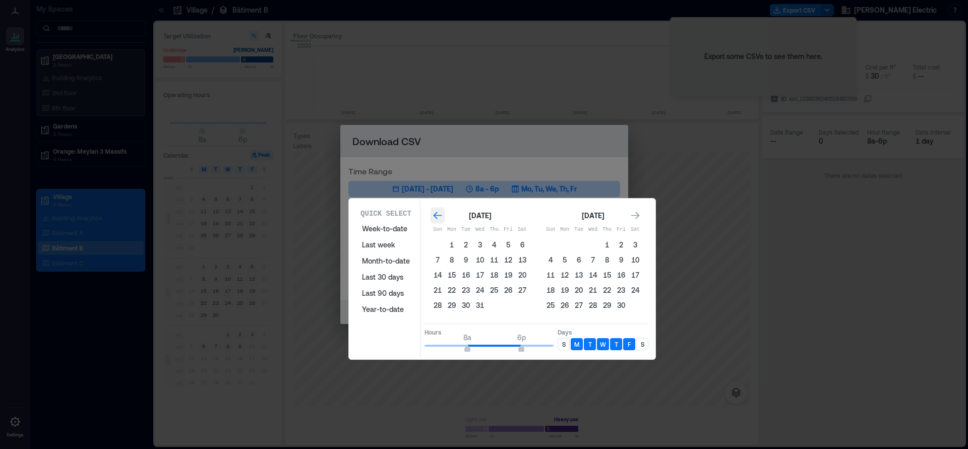
click at [436, 218] on icon "Go to previous month" at bounding box center [437, 216] width 9 height 8
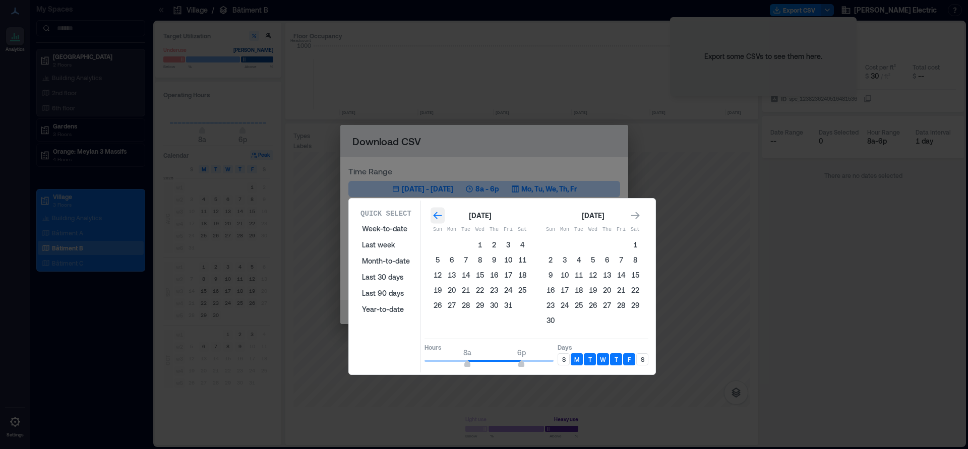
click at [436, 218] on icon "Go to previous month" at bounding box center [437, 216] width 9 height 8
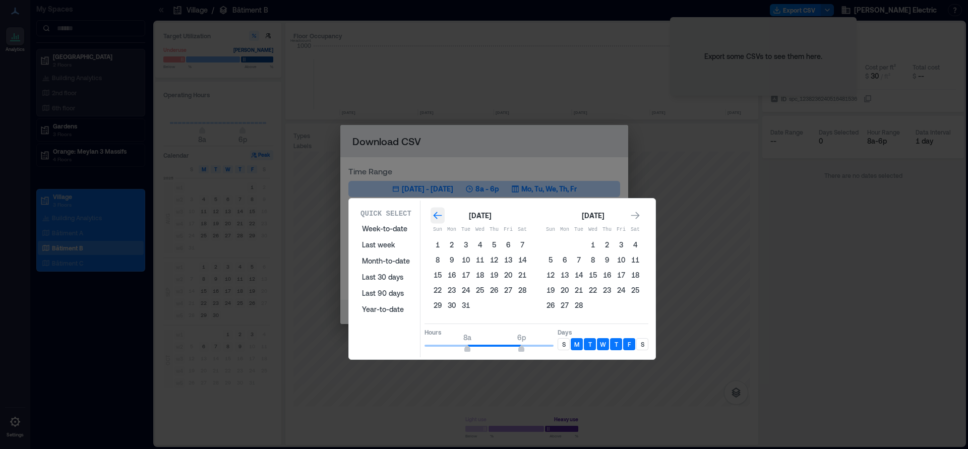
click at [436, 218] on icon "Go to previous month" at bounding box center [437, 216] width 9 height 8
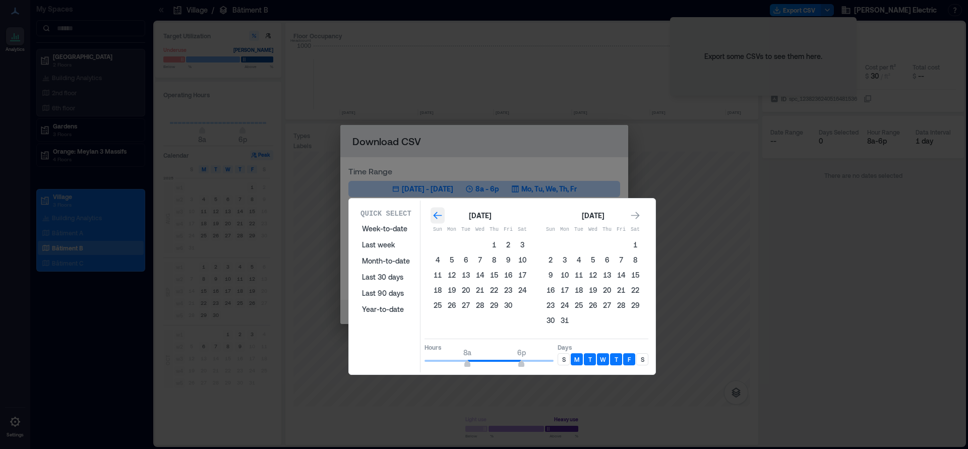
click at [436, 218] on icon "Go to previous month" at bounding box center [437, 216] width 9 height 8
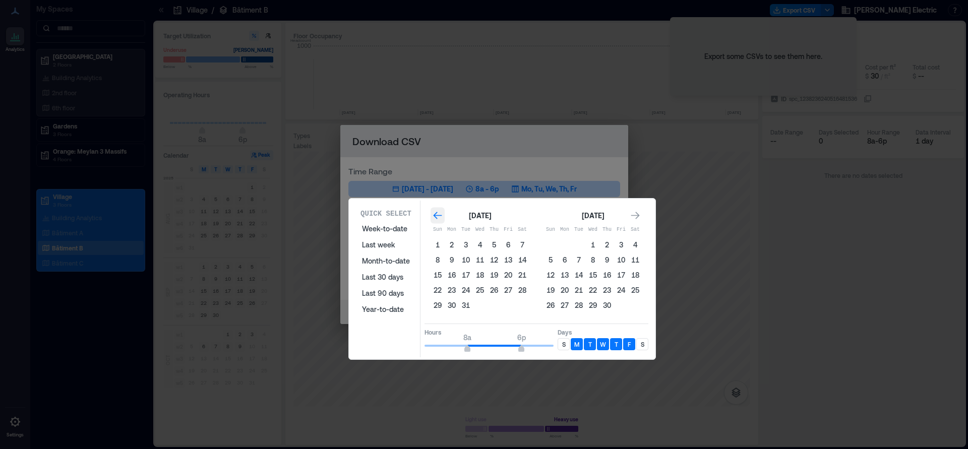
click at [436, 218] on icon "Go to previous month" at bounding box center [437, 216] width 9 height 8
click at [464, 245] on button "1" at bounding box center [466, 245] width 14 height 14
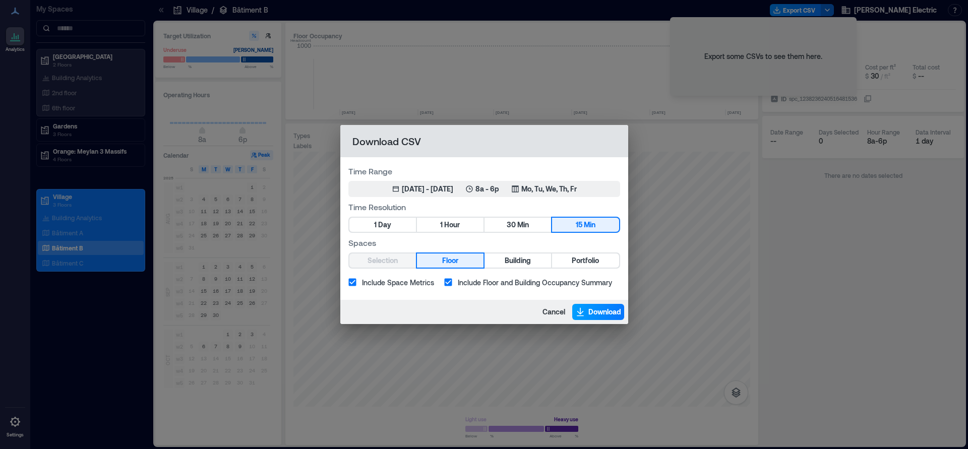
click at [605, 312] on span "Download" at bounding box center [604, 312] width 33 height 10
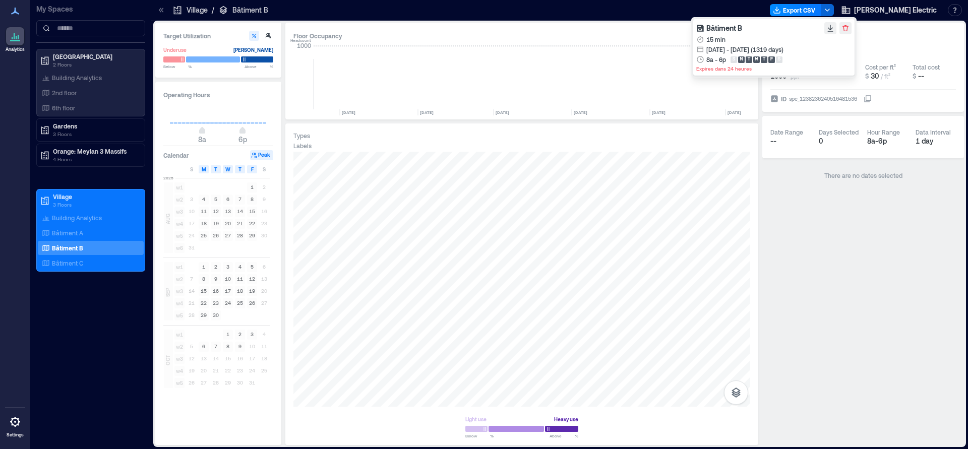
click at [826, 226] on div "Space Selection Bâtiment B 0 spaces Capacity 1000 ppl Area -- Cost per ft² $ 30…" at bounding box center [863, 234] width 202 height 422
click at [816, 9] on button "Export CSV" at bounding box center [795, 10] width 51 height 12
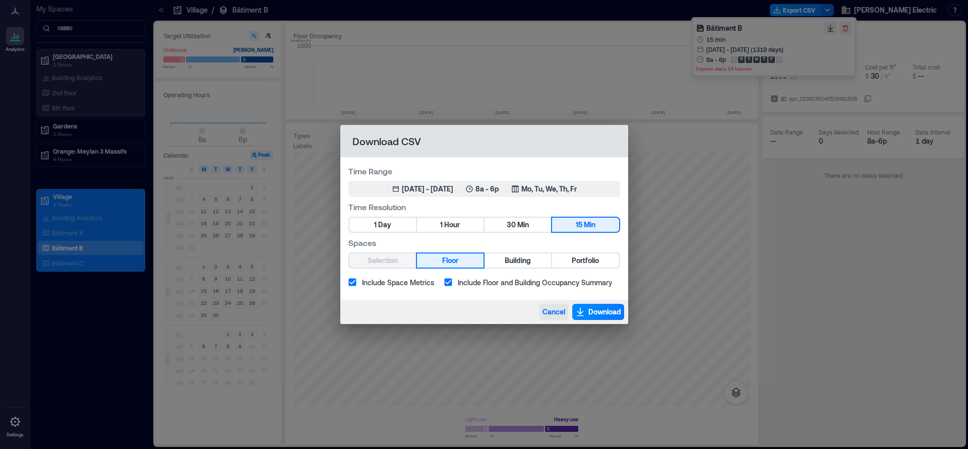
click at [556, 312] on span "Cancel" at bounding box center [553, 312] width 23 height 10
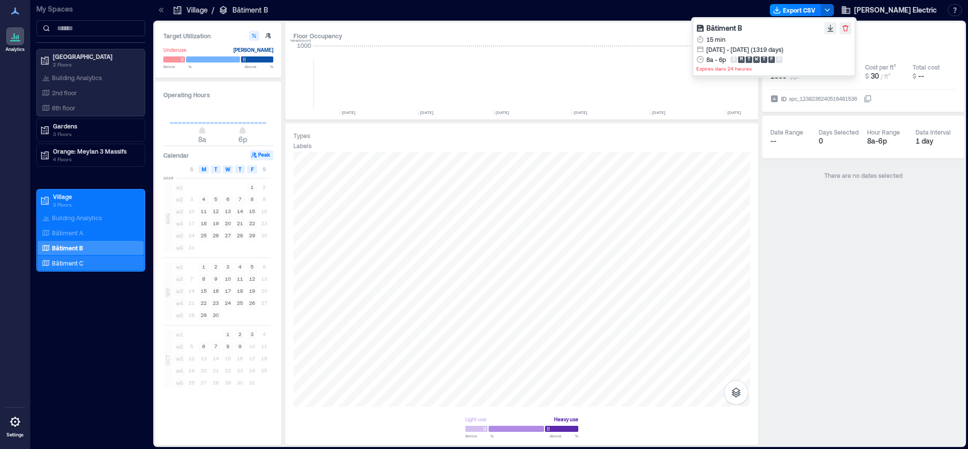
click at [66, 262] on p "Bâtiment C" at bounding box center [67, 263] width 31 height 8
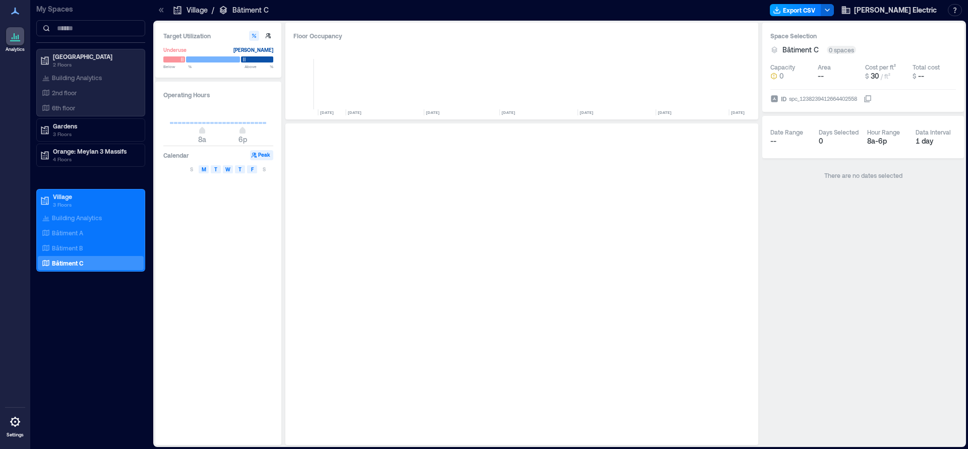
click at [821, 10] on button "Export CSV" at bounding box center [795, 10] width 51 height 12
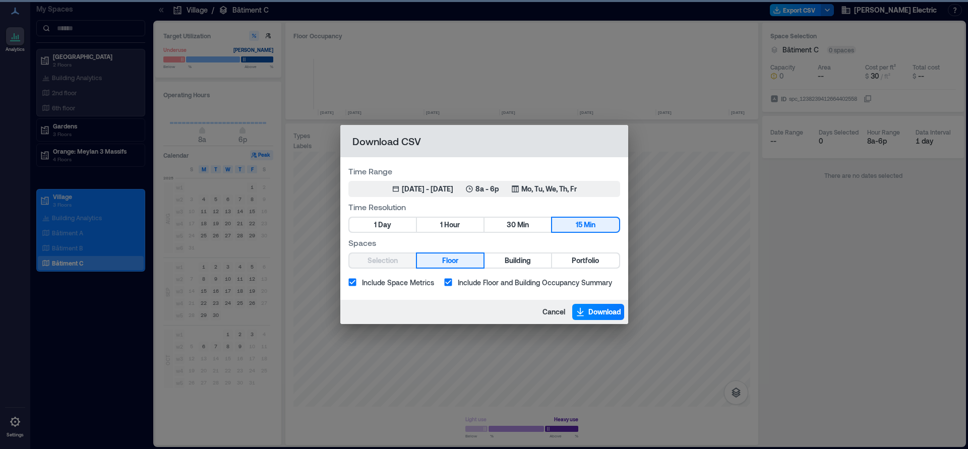
scroll to position [0, 1463]
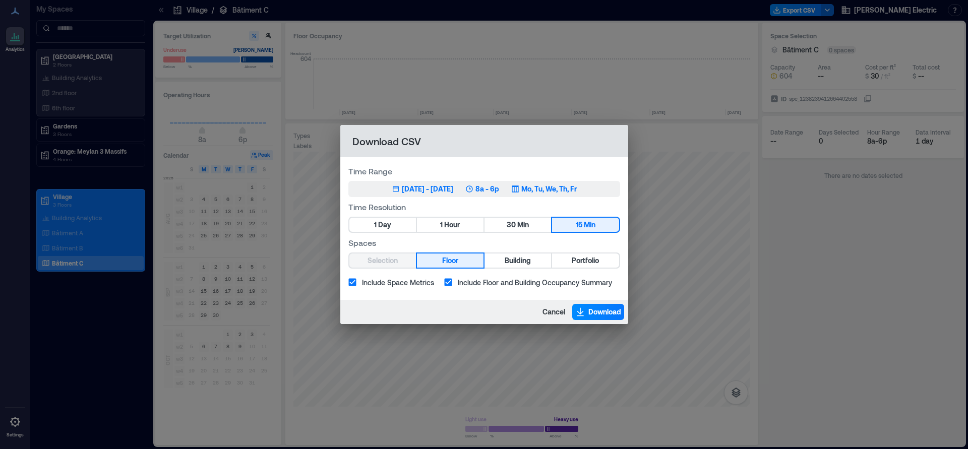
click at [568, 189] on p "Mo, Tu, We, Th, Fr" at bounding box center [548, 189] width 55 height 10
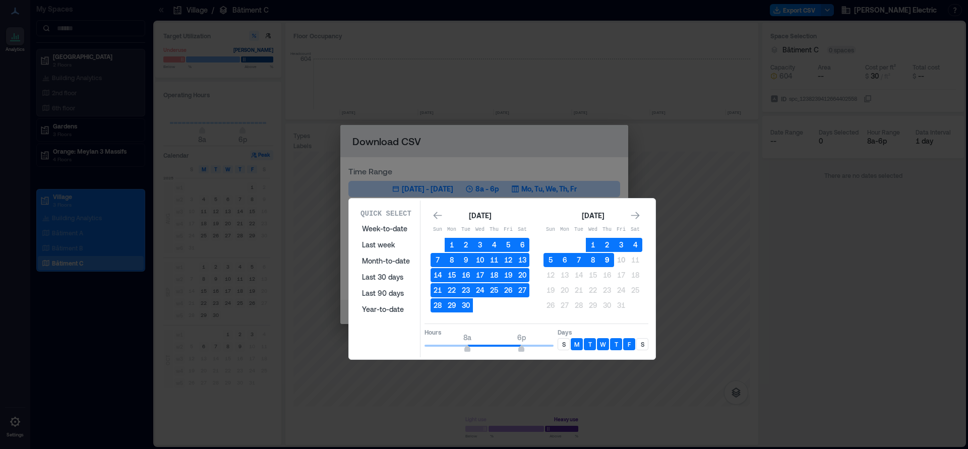
click at [607, 260] on button "9" at bounding box center [607, 260] width 14 height 14
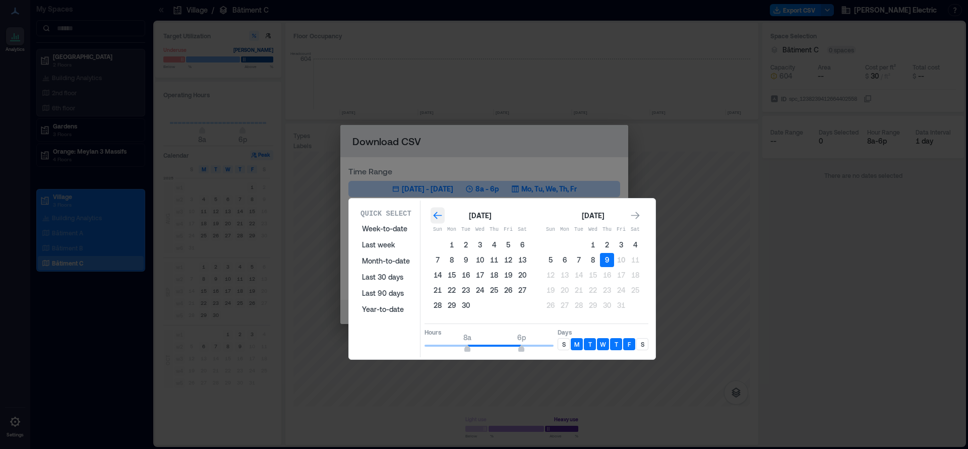
click at [439, 214] on icon "Go to previous month" at bounding box center [438, 216] width 10 height 10
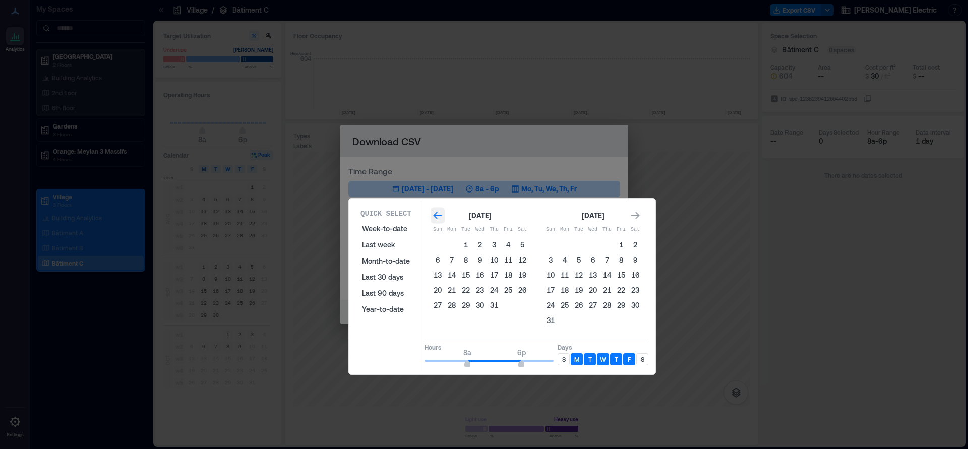
click at [439, 214] on icon "Go to previous month" at bounding box center [438, 216] width 10 height 10
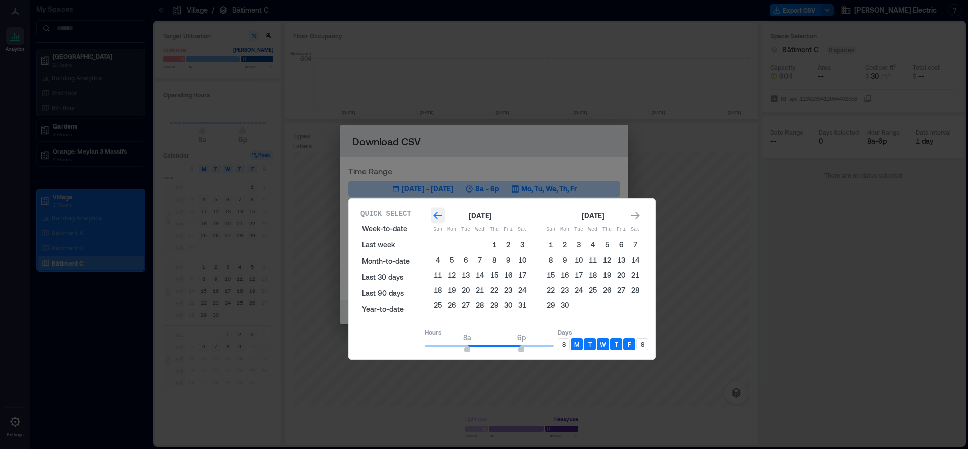
click at [439, 214] on icon "Go to previous month" at bounding box center [438, 216] width 10 height 10
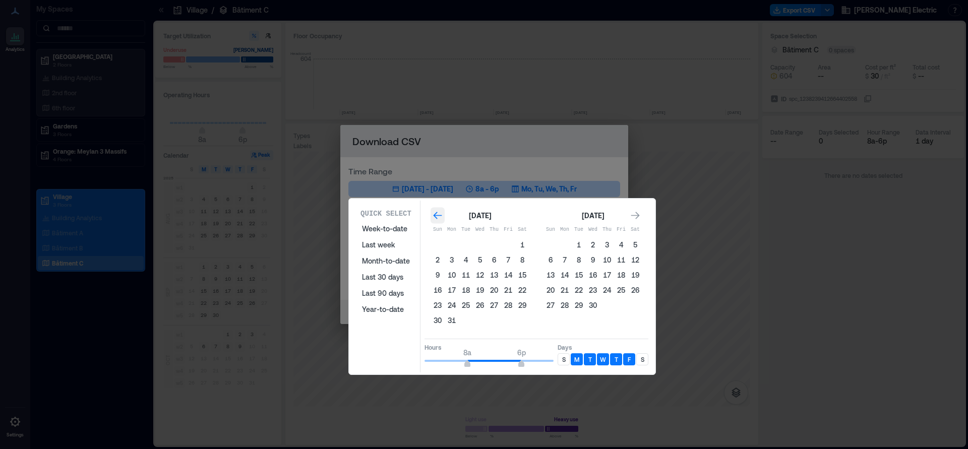
click at [439, 214] on icon "Go to previous month" at bounding box center [438, 216] width 10 height 10
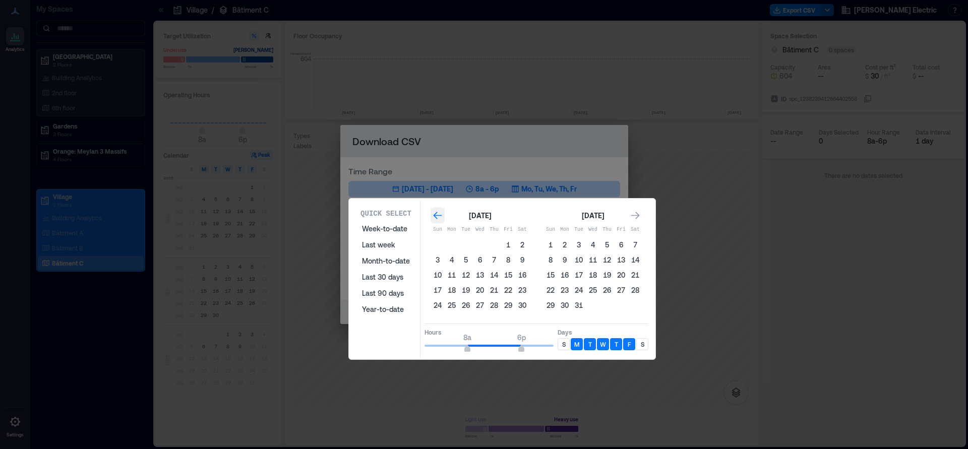
click at [439, 214] on icon "Go to previous month" at bounding box center [438, 216] width 10 height 10
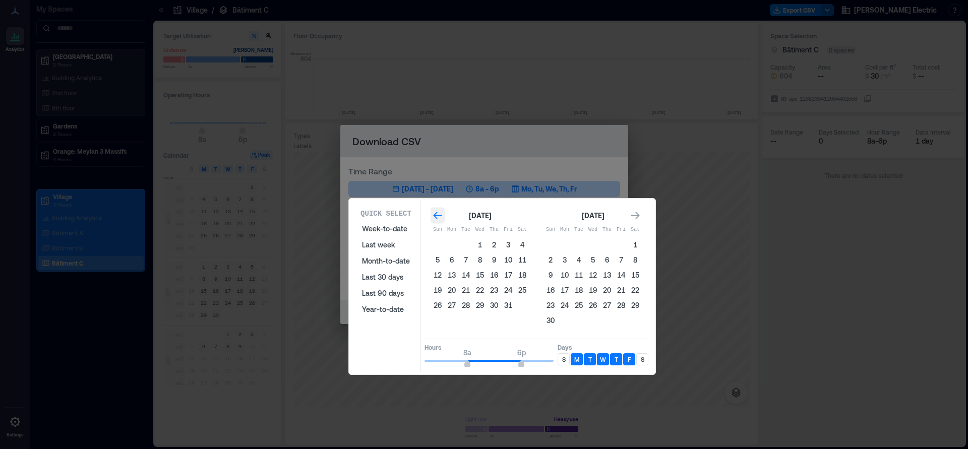
click at [439, 214] on icon "Go to previous month" at bounding box center [438, 216] width 10 height 10
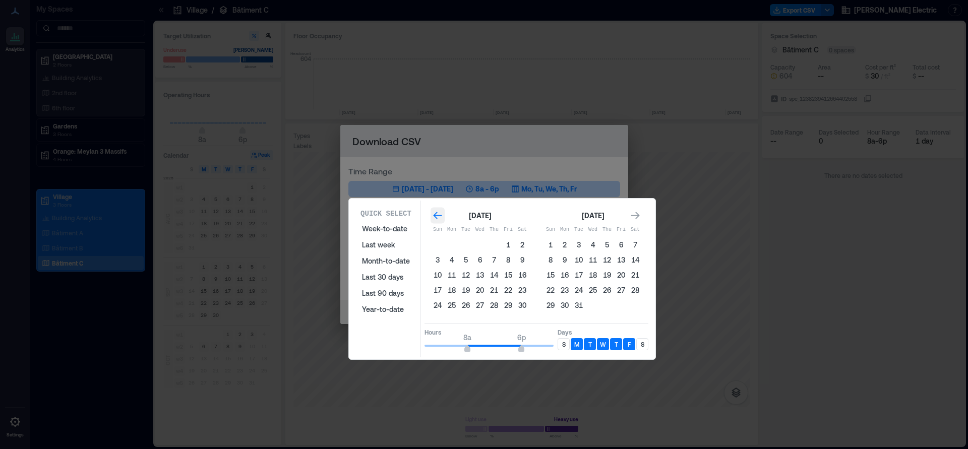
click at [439, 214] on icon "Go to previous month" at bounding box center [438, 216] width 10 height 10
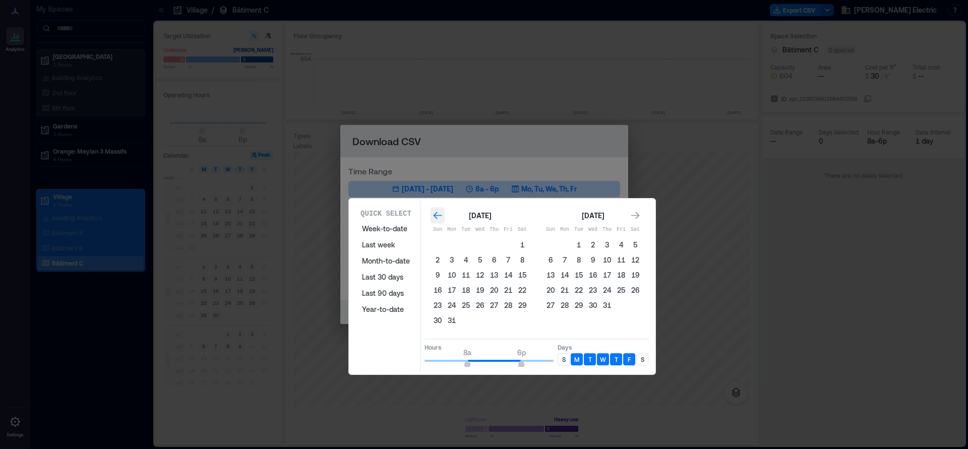
click at [439, 214] on icon "Go to previous month" at bounding box center [438, 216] width 10 height 10
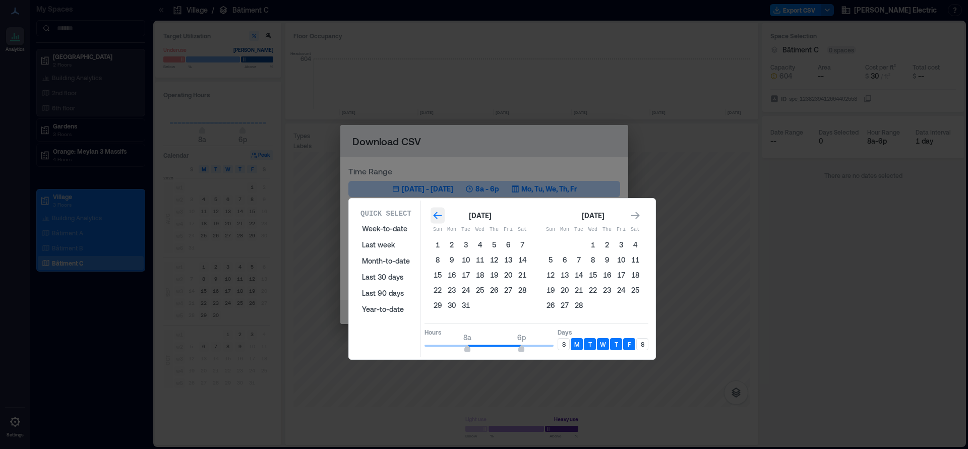
click at [439, 214] on icon "Go to previous month" at bounding box center [438, 216] width 10 height 10
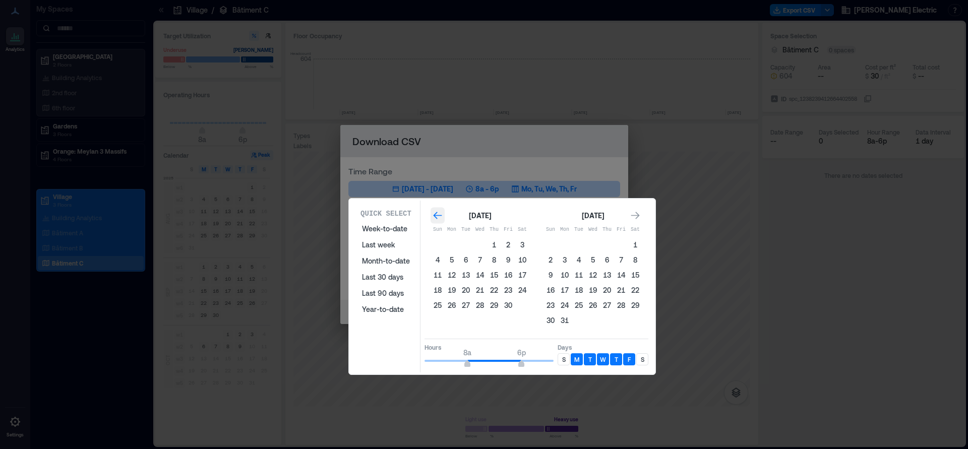
click at [439, 214] on icon "Go to previous month" at bounding box center [438, 216] width 10 height 10
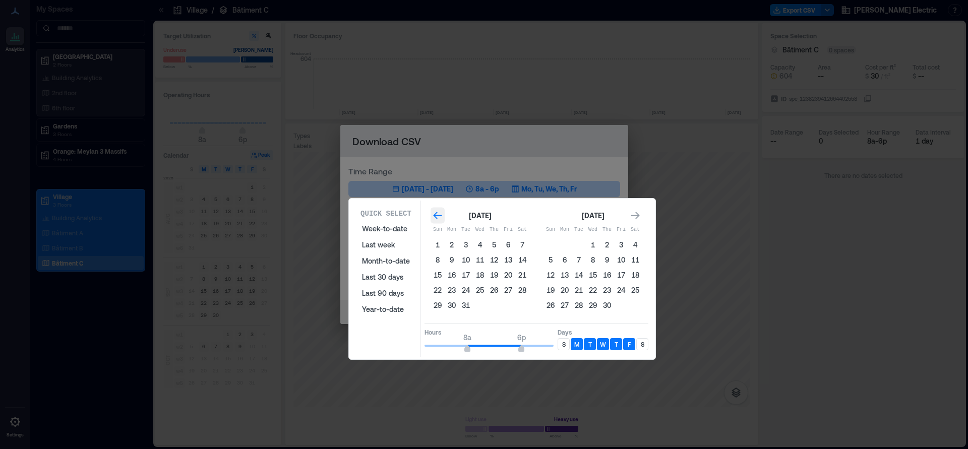
click at [439, 214] on icon "Go to previous month" at bounding box center [438, 216] width 10 height 10
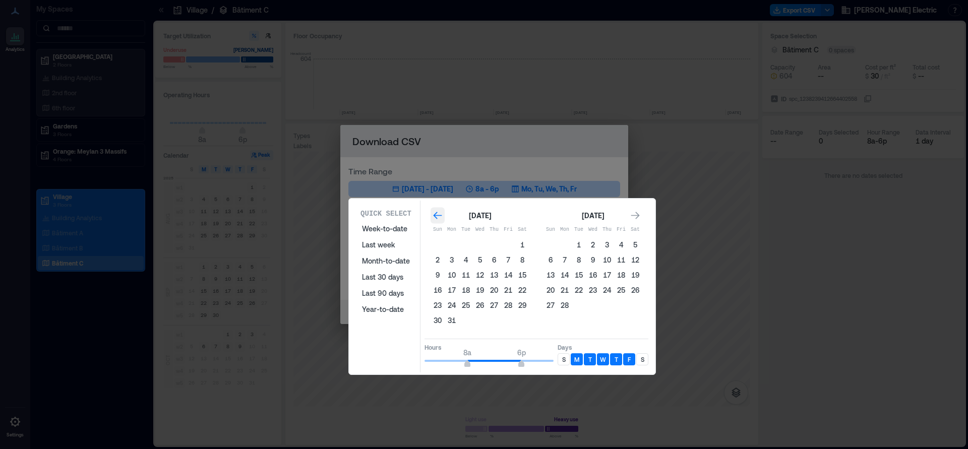
click at [439, 214] on icon "Go to previous month" at bounding box center [438, 216] width 10 height 10
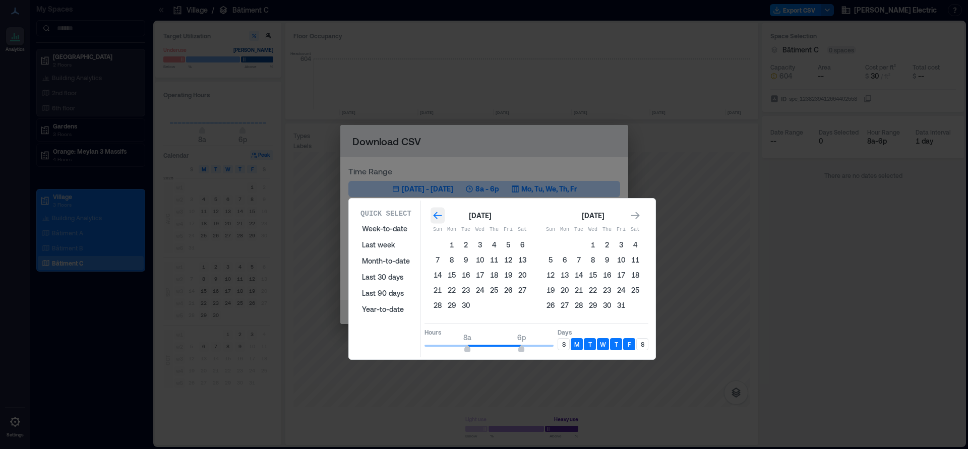
click at [439, 214] on icon "Go to previous month" at bounding box center [438, 216] width 10 height 10
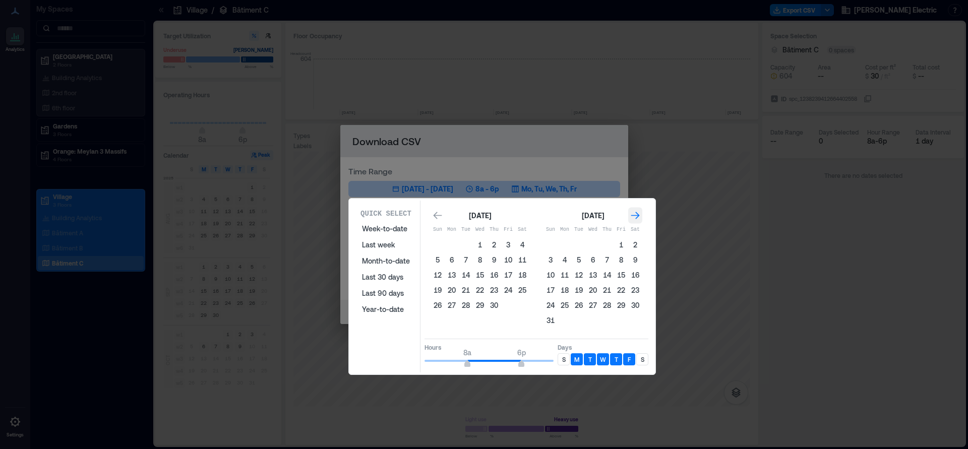
click at [637, 216] on icon "Go to next month" at bounding box center [635, 216] width 10 height 10
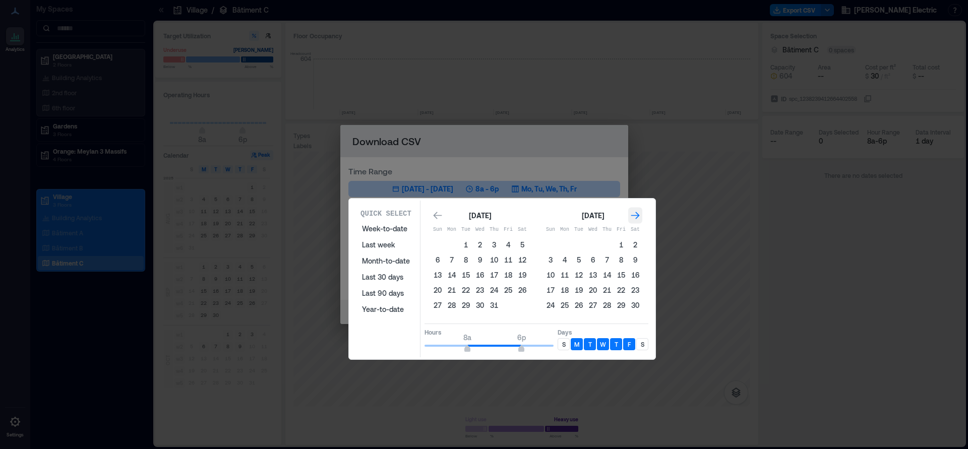
click at [637, 216] on icon "Go to next month" at bounding box center [635, 216] width 10 height 10
click at [592, 243] on button "1" at bounding box center [593, 245] width 14 height 14
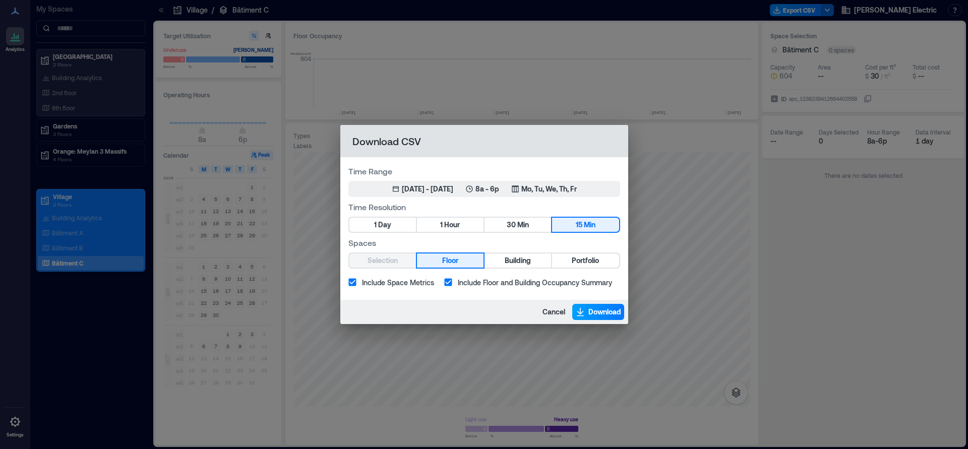
click at [604, 312] on span "Download" at bounding box center [604, 312] width 33 height 10
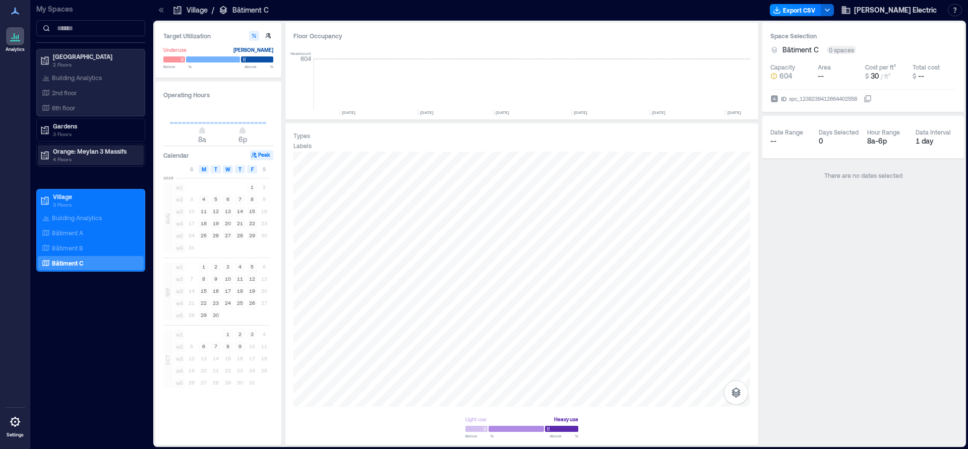
click at [77, 152] on p "Orange: Meylan 3 Massifs" at bounding box center [95, 151] width 85 height 8
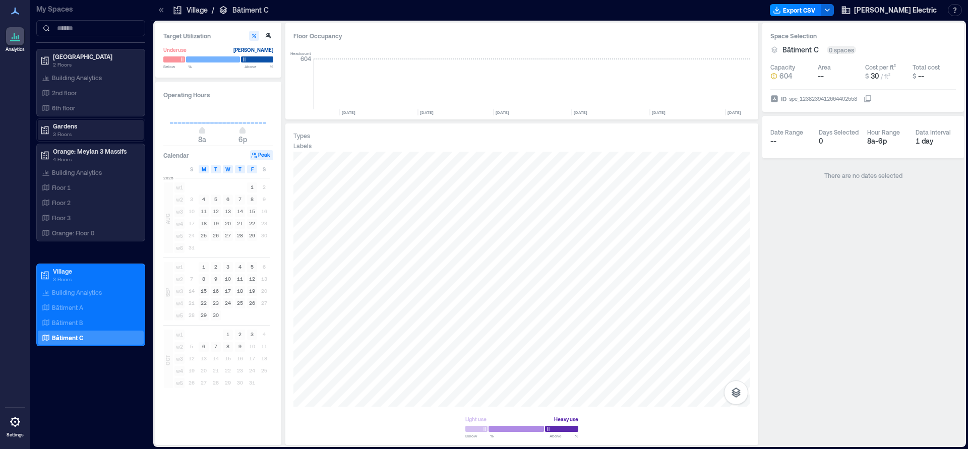
click at [68, 131] on p "3 Floors" at bounding box center [95, 134] width 85 height 8
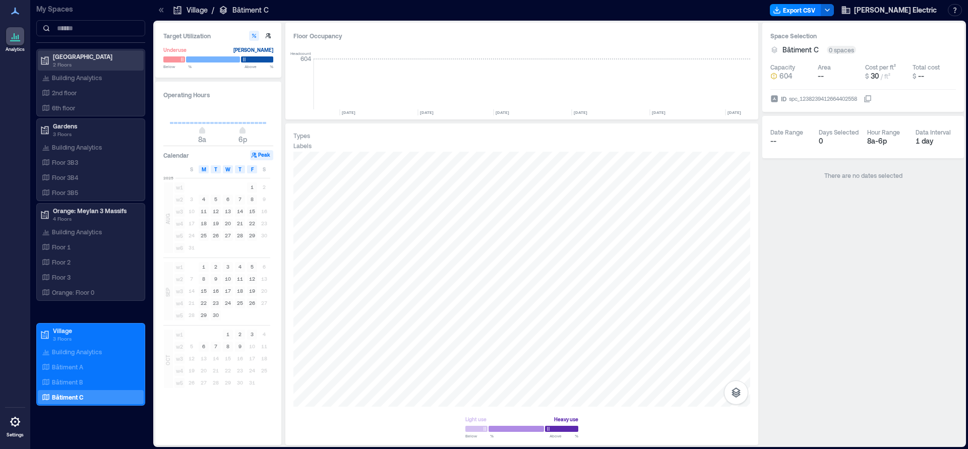
click at [68, 59] on p "[GEOGRAPHIC_DATA]" at bounding box center [95, 56] width 85 height 8
